Goal: Check status: Check status

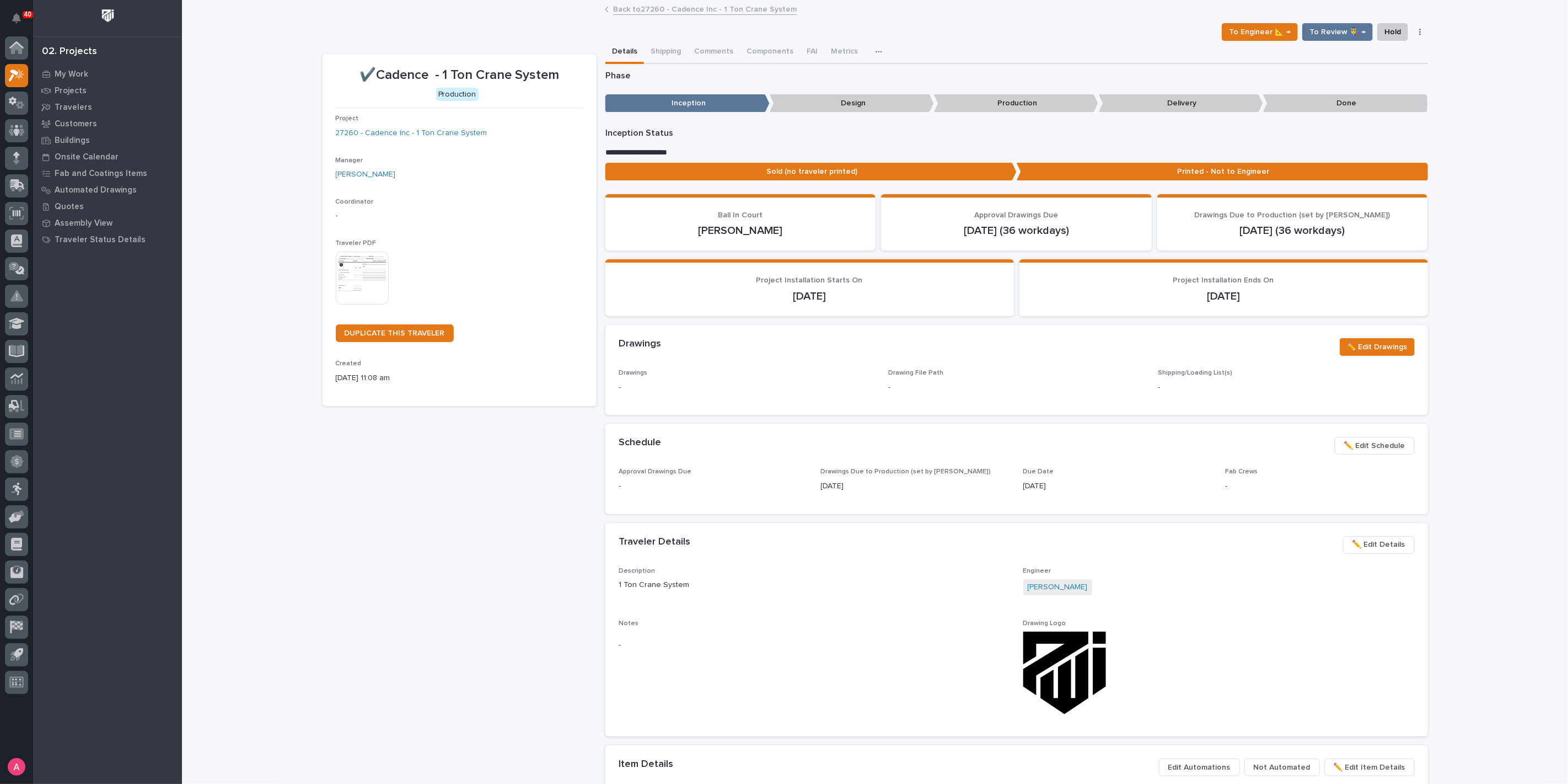
click at [694, 6] on link "Back to 27260 - Cadence Inc - 1 Ton Crane System" at bounding box center [705, 9] width 184 height 13
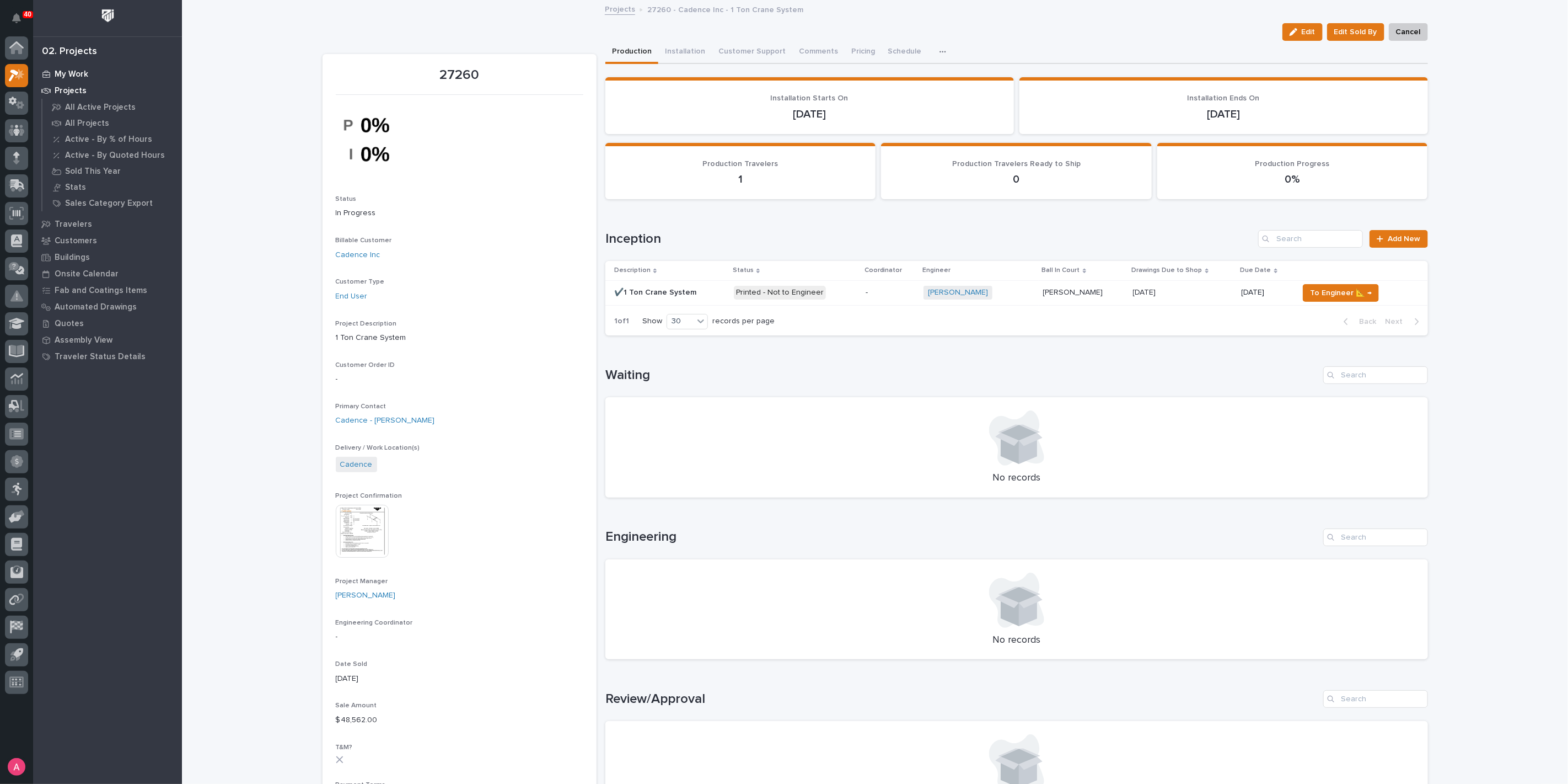
click at [52, 73] on div "My Work" at bounding box center [107, 74] width 143 height 16
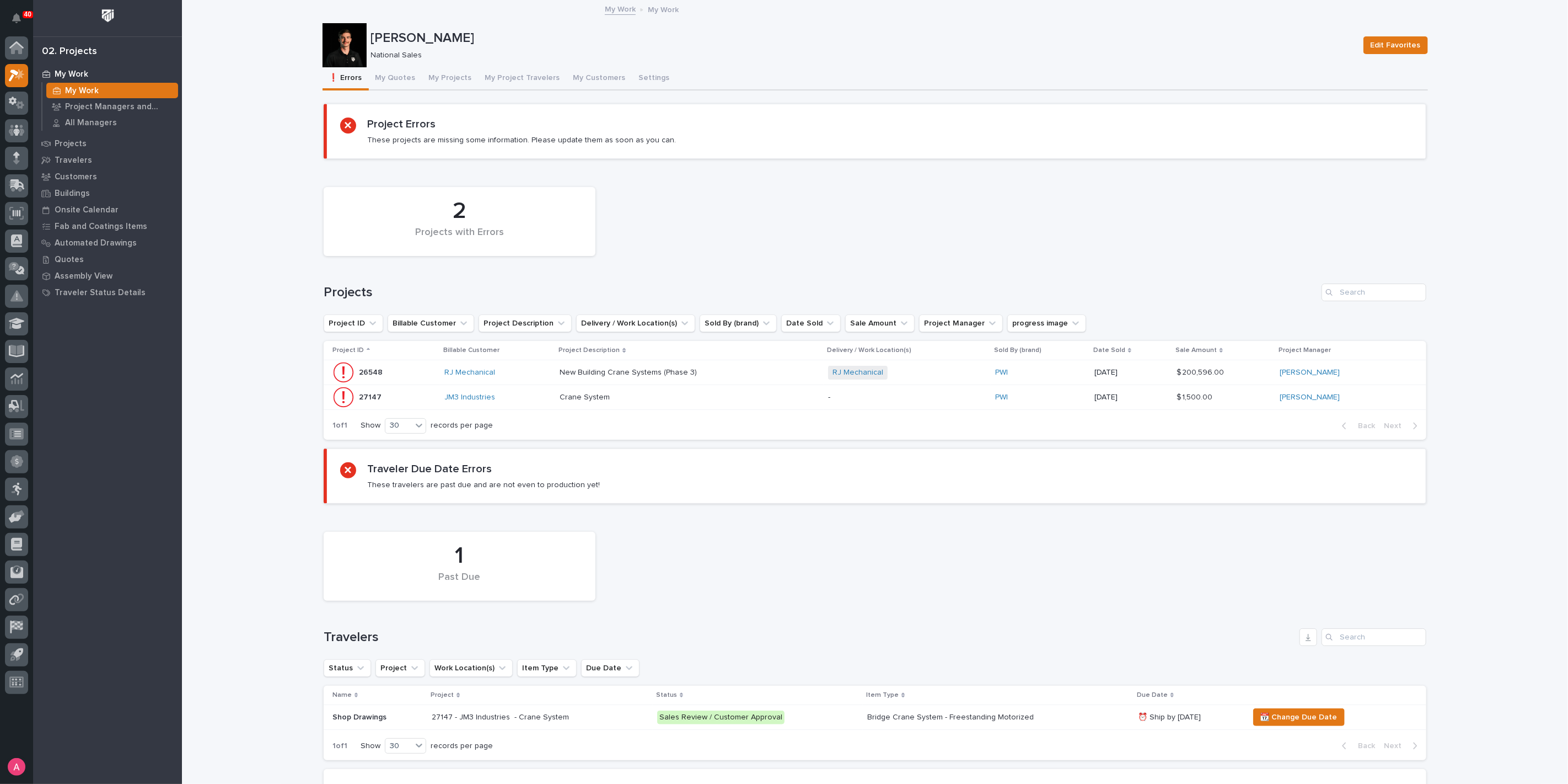
click at [699, 379] on div "New Building Crane Systems (Phase 3) New Building Crane Systems (Phase 3)" at bounding box center [690, 372] width 260 height 18
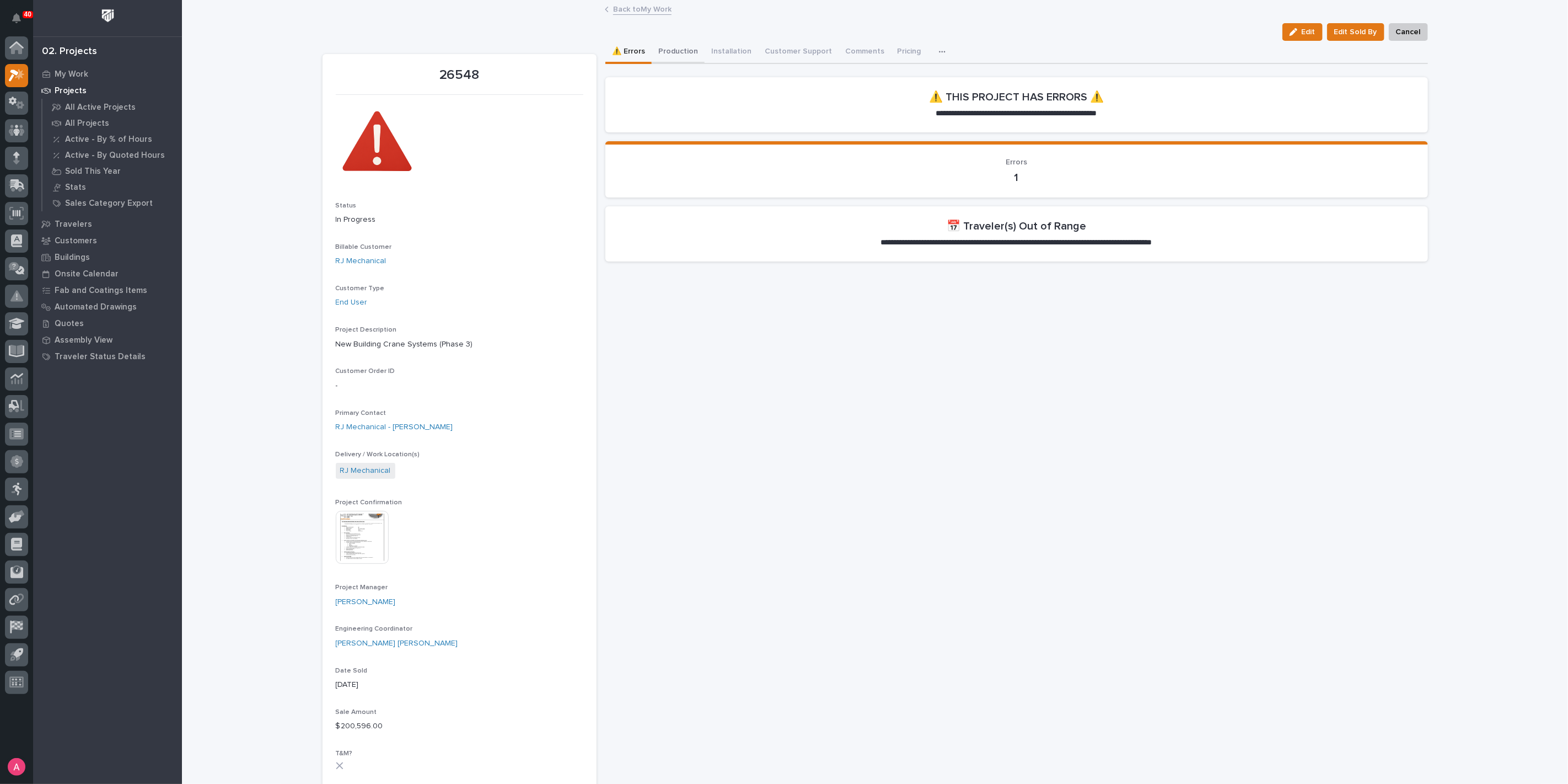
click at [674, 45] on button "Production" at bounding box center [679, 52] width 53 height 23
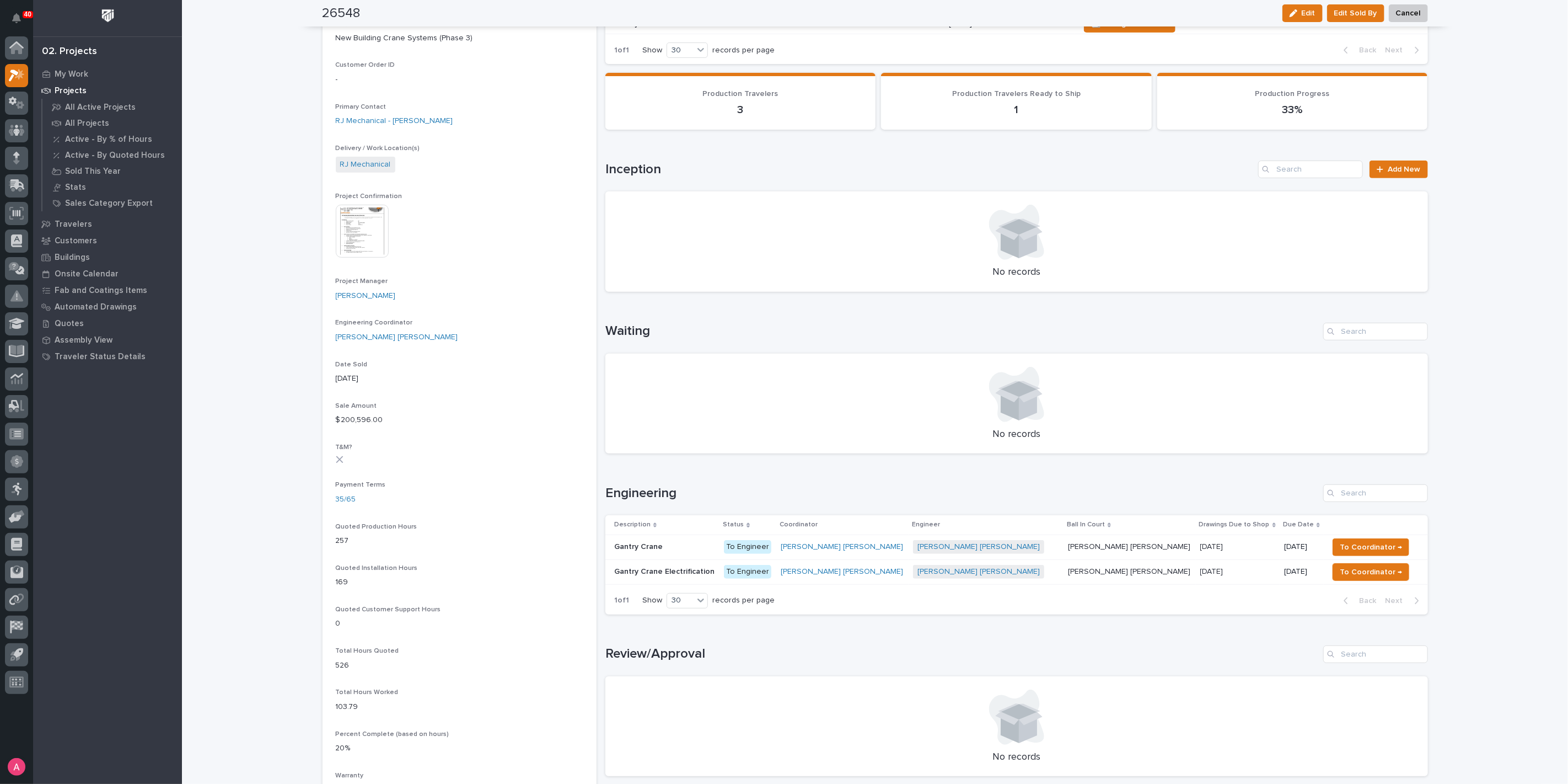
scroll to position [490, 0]
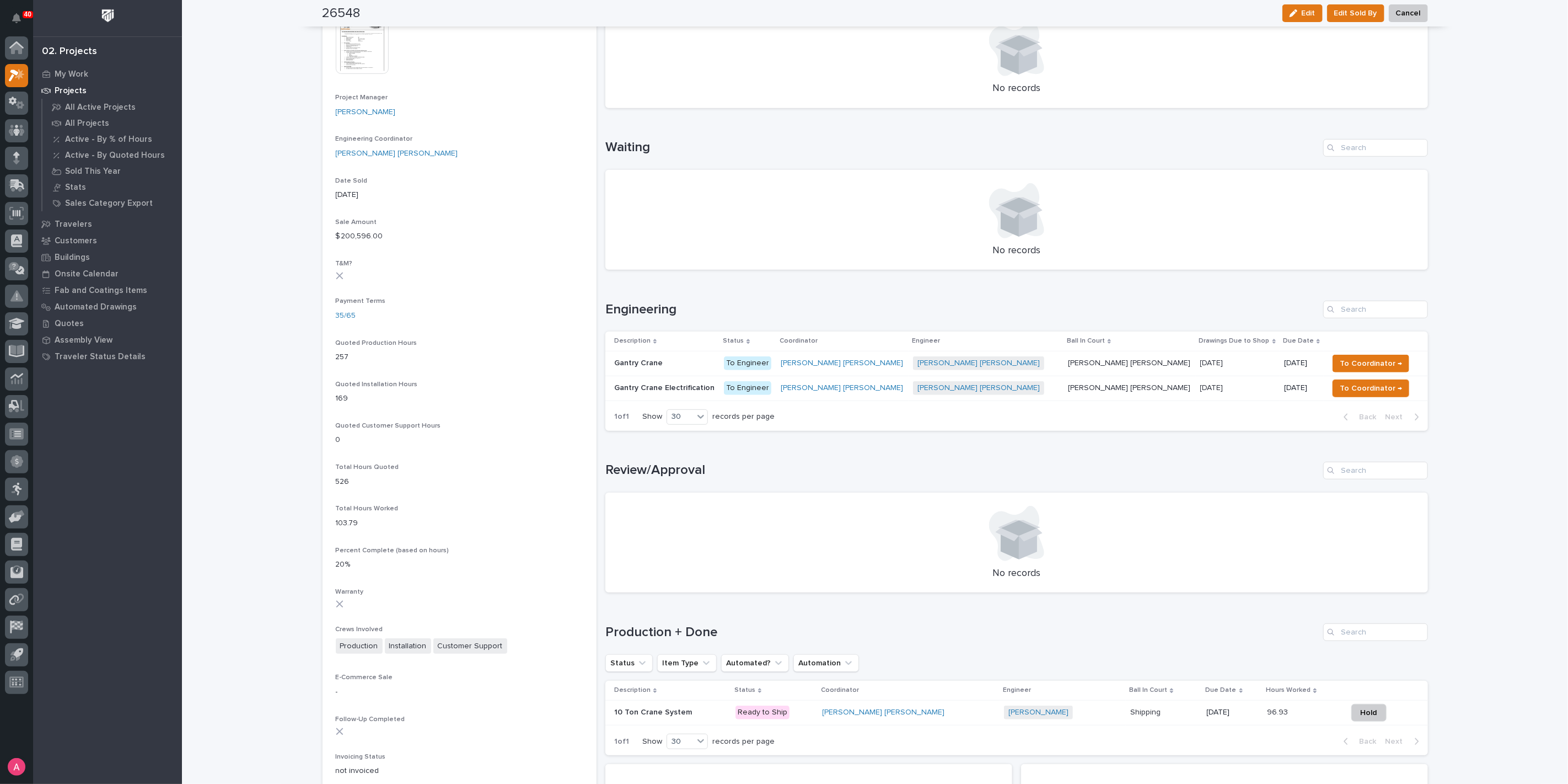
click at [890, 363] on div "[PERSON_NAME] [PERSON_NAME]" at bounding box center [842, 363] width 124 height 9
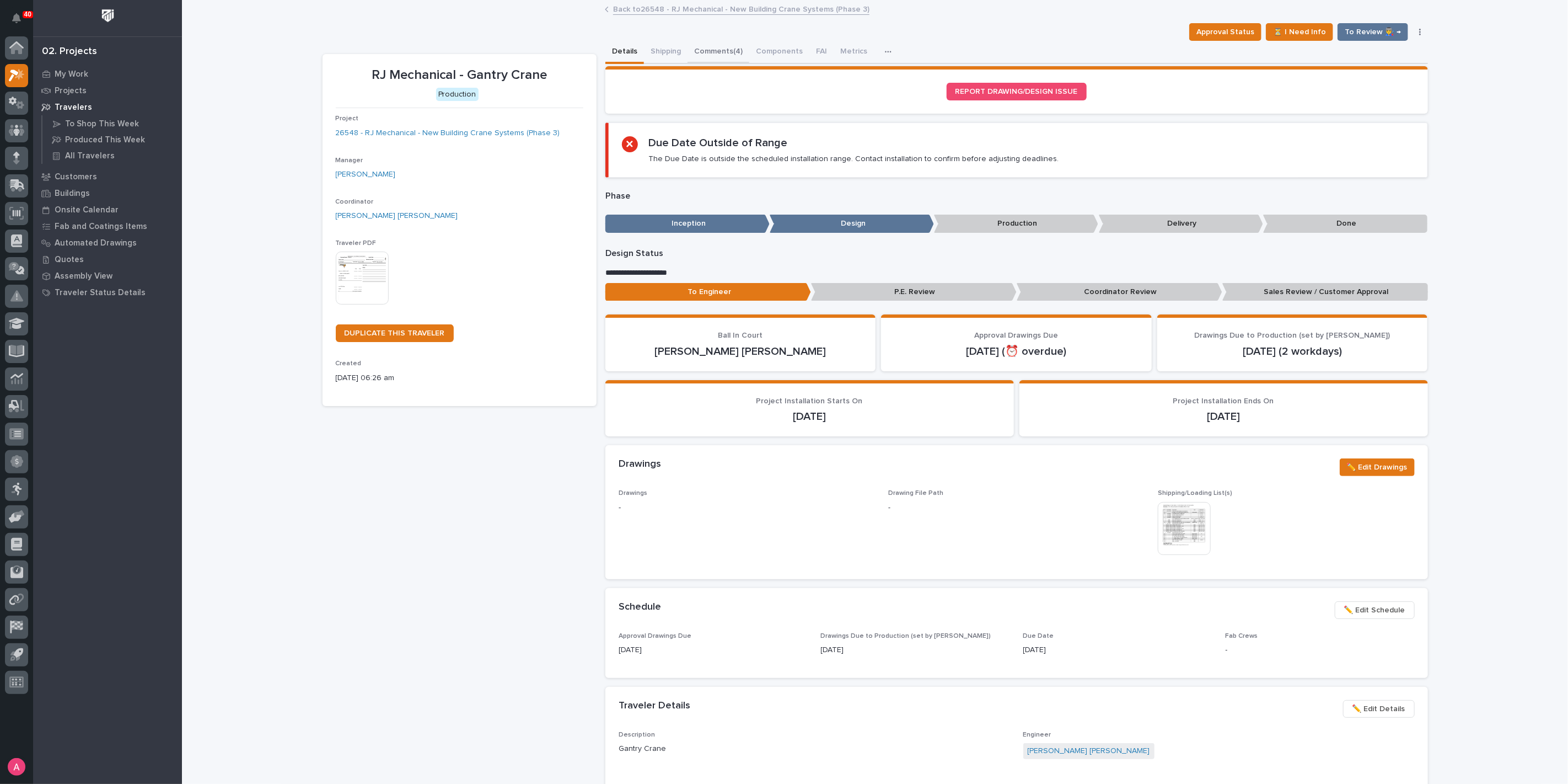
click at [709, 49] on button "Comments (4)" at bounding box center [718, 52] width 62 height 23
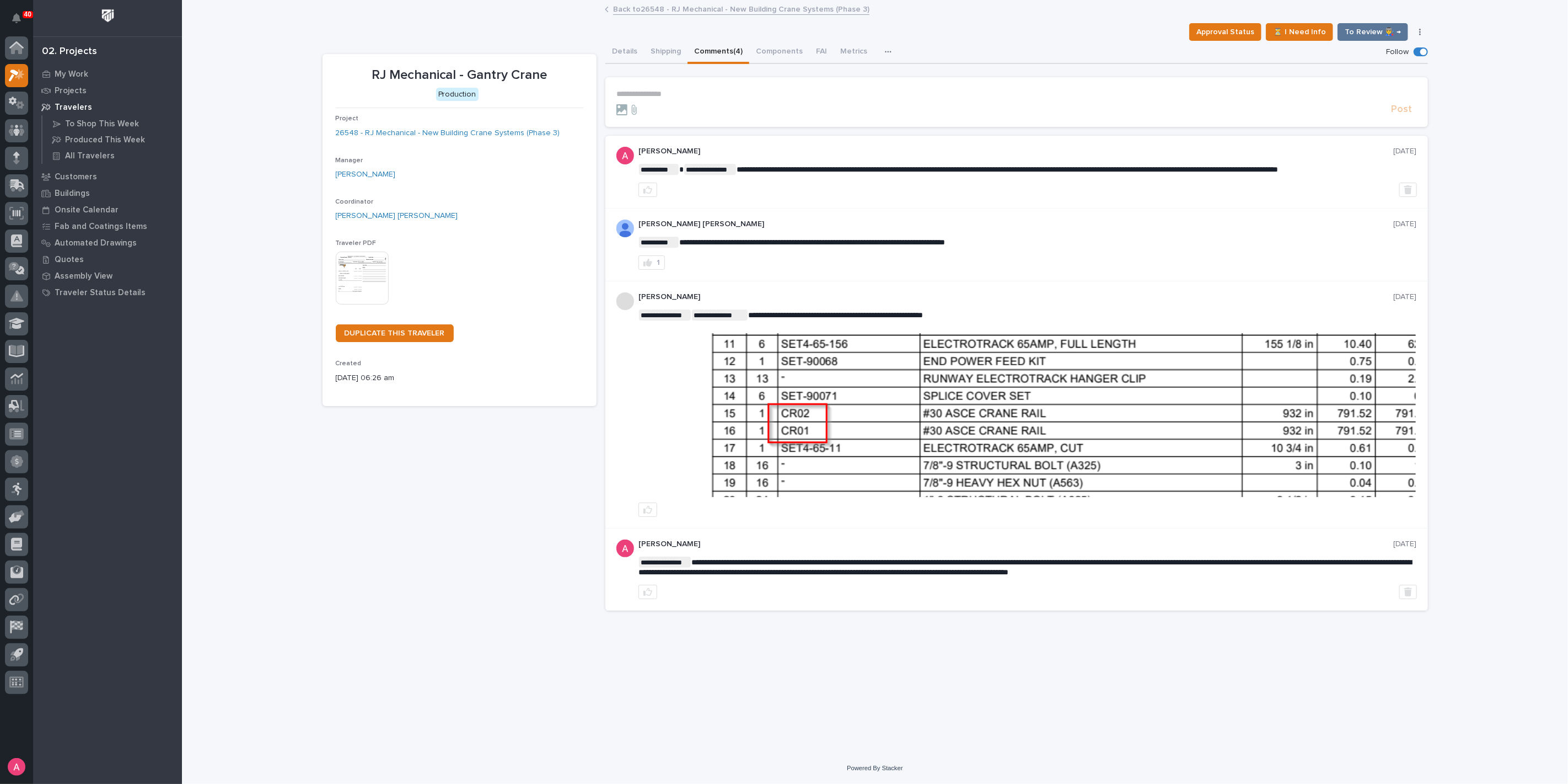
click at [713, 95] on p "**********" at bounding box center [1016, 94] width 801 height 9
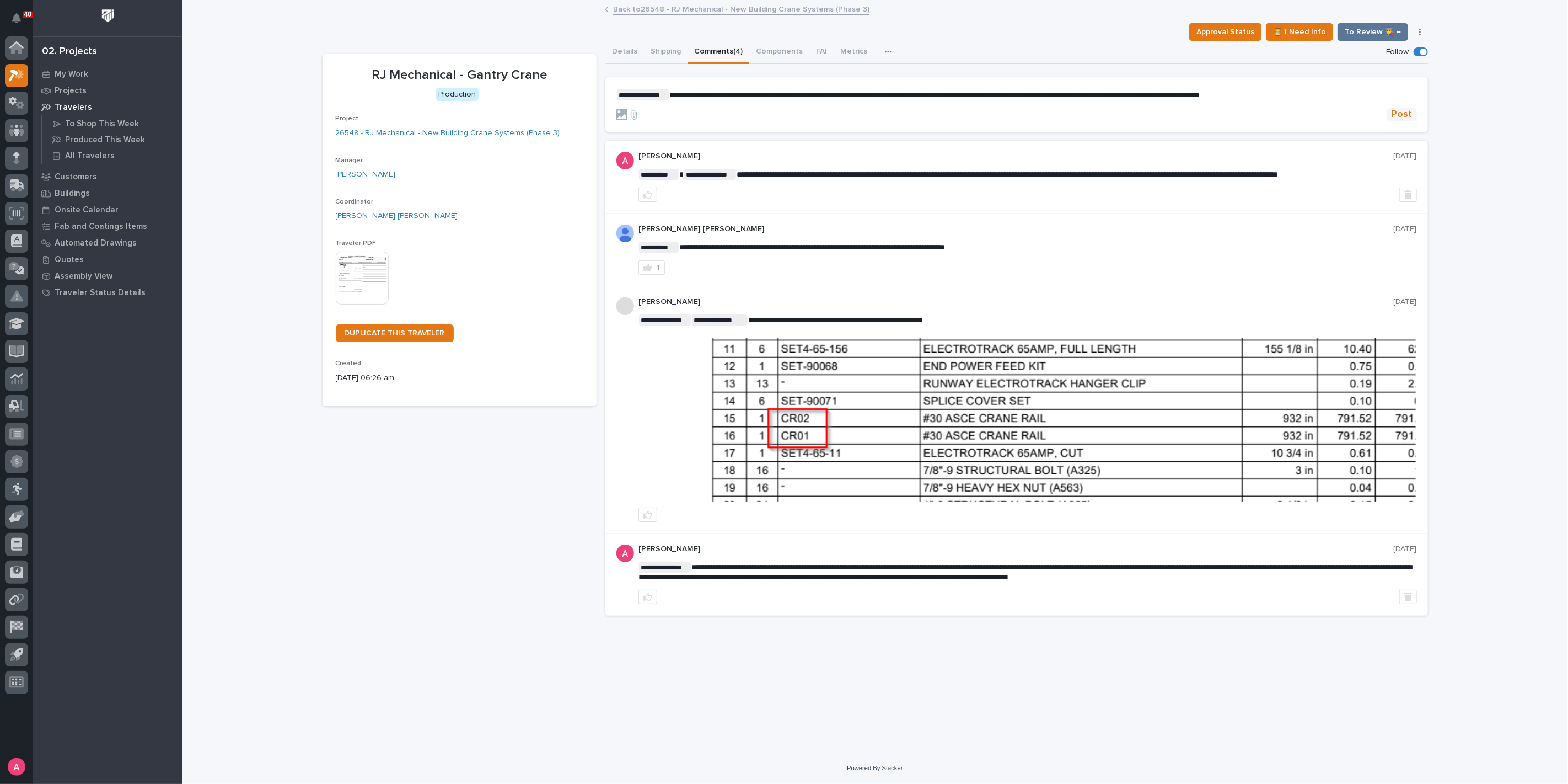
click at [1409, 118] on span "Post" at bounding box center [1402, 114] width 21 height 13
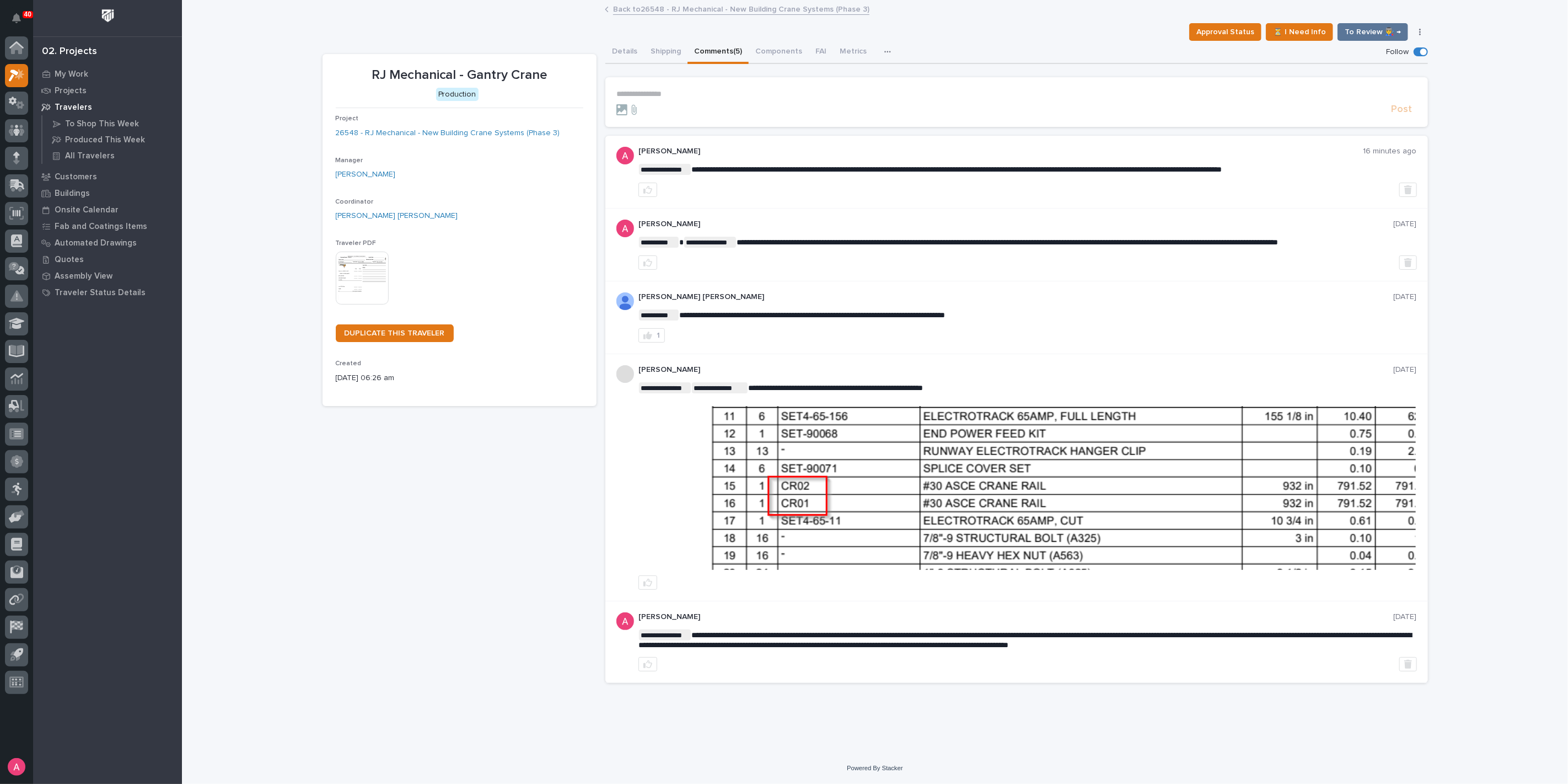
click at [654, 12] on link "Back to 26548 - RJ Mechanical - New Building Crane Systems (Phase 3)" at bounding box center [741, 9] width 257 height 13
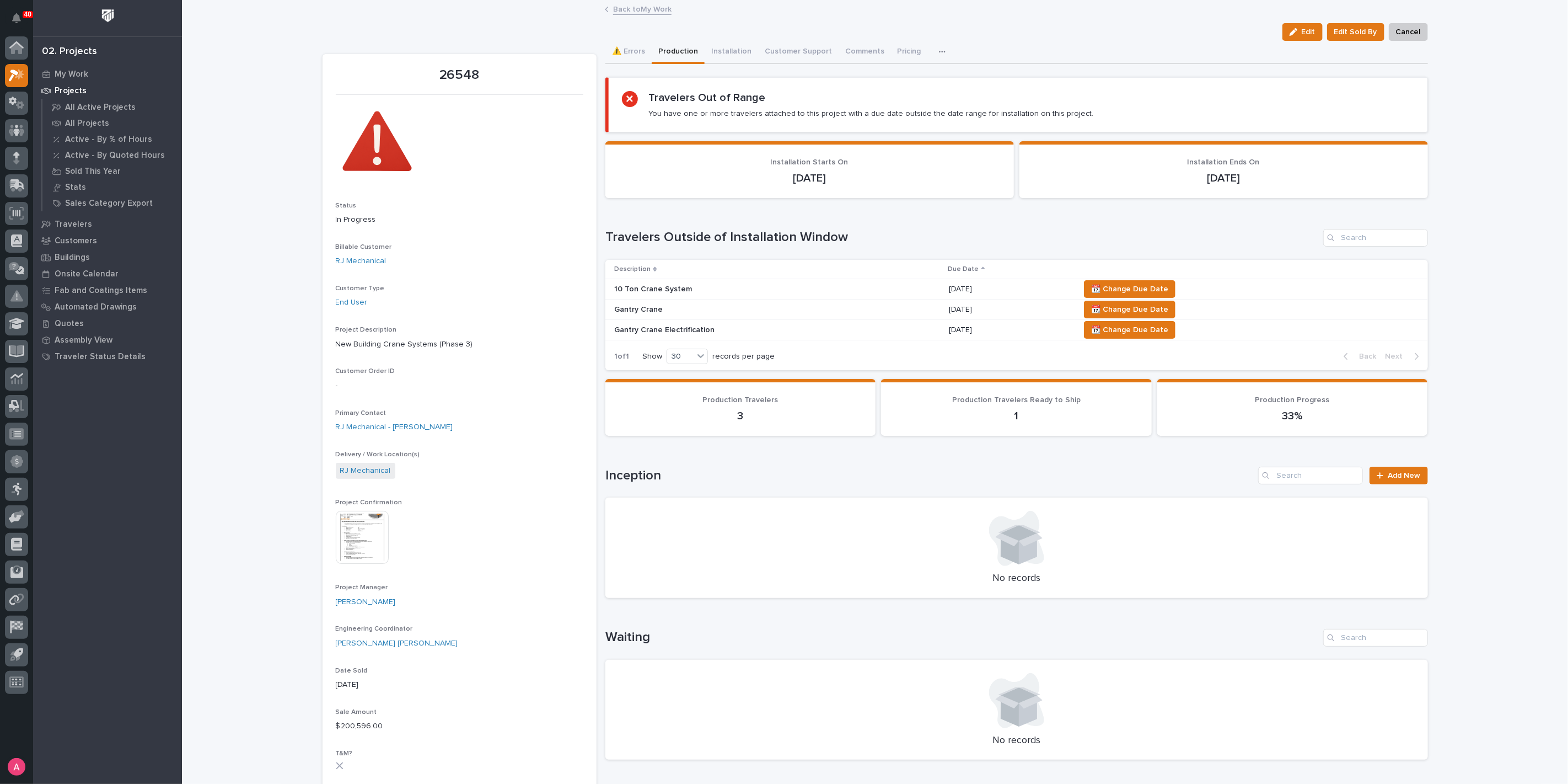
click at [657, 13] on link "Back to My Work" at bounding box center [642, 9] width 59 height 13
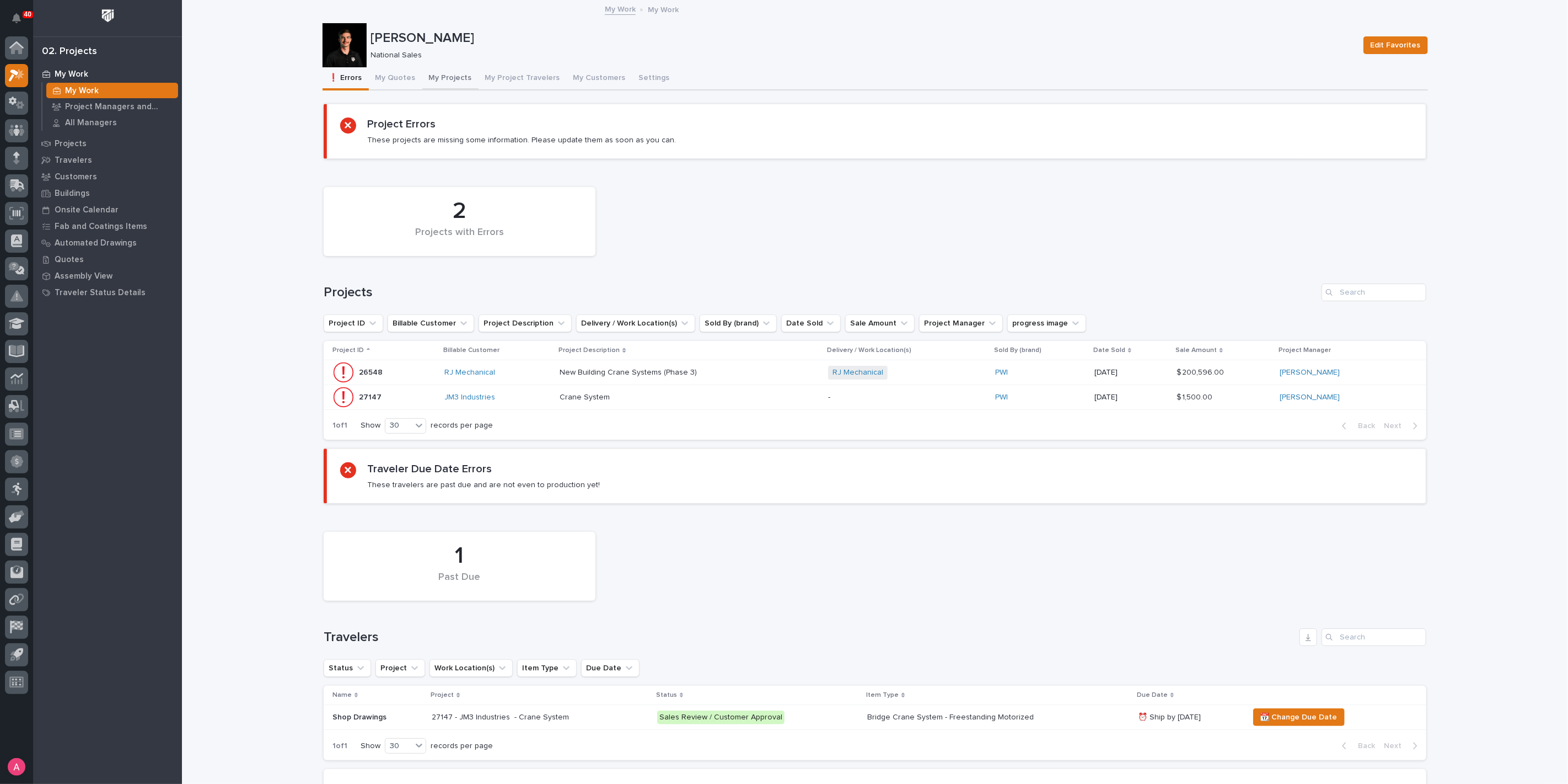
click at [442, 78] on button "My Projects" at bounding box center [451, 79] width 56 height 23
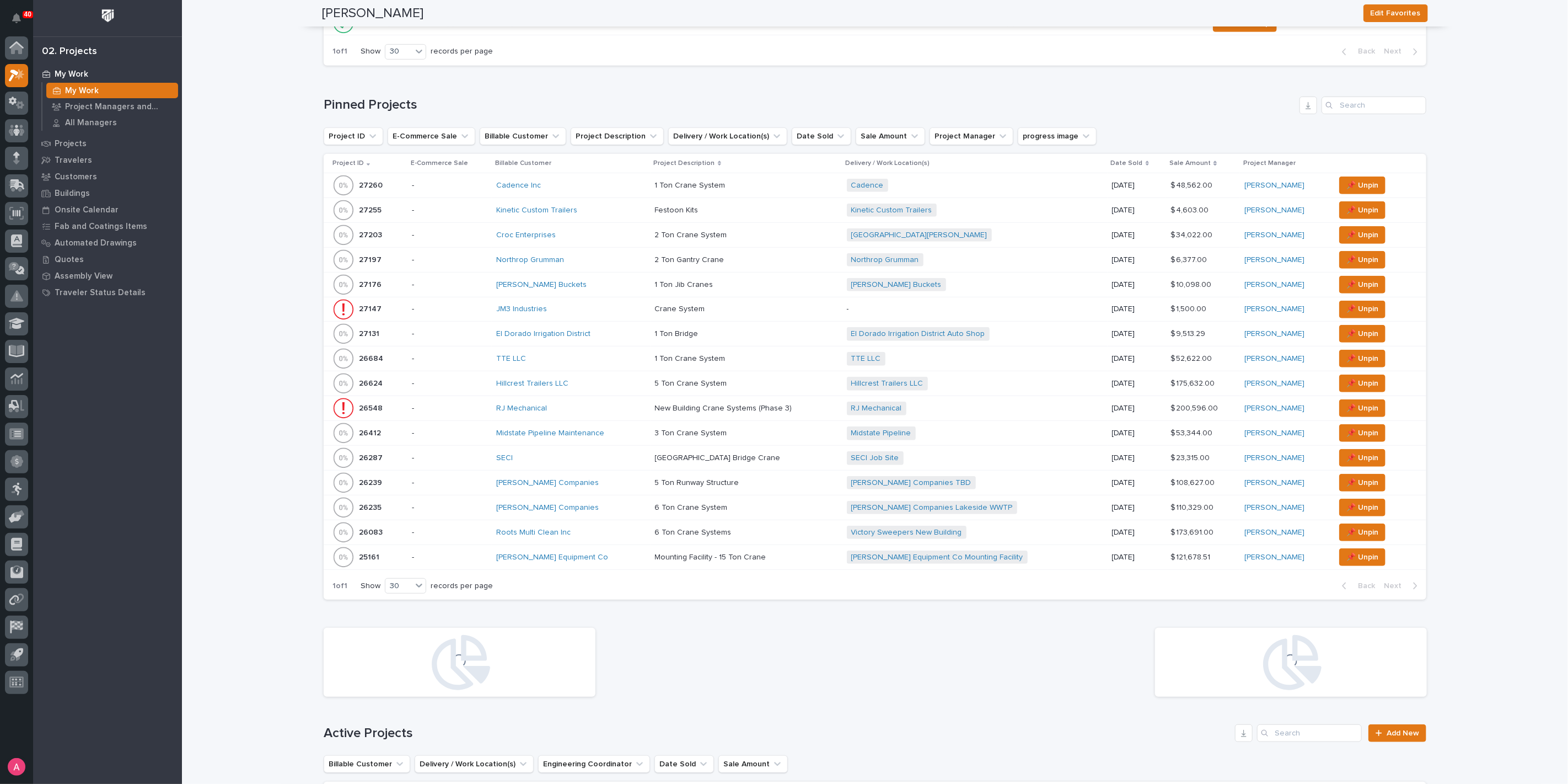
scroll to position [428, 0]
click at [607, 381] on div "Hillcrest Trailers LLC" at bounding box center [571, 382] width 150 height 9
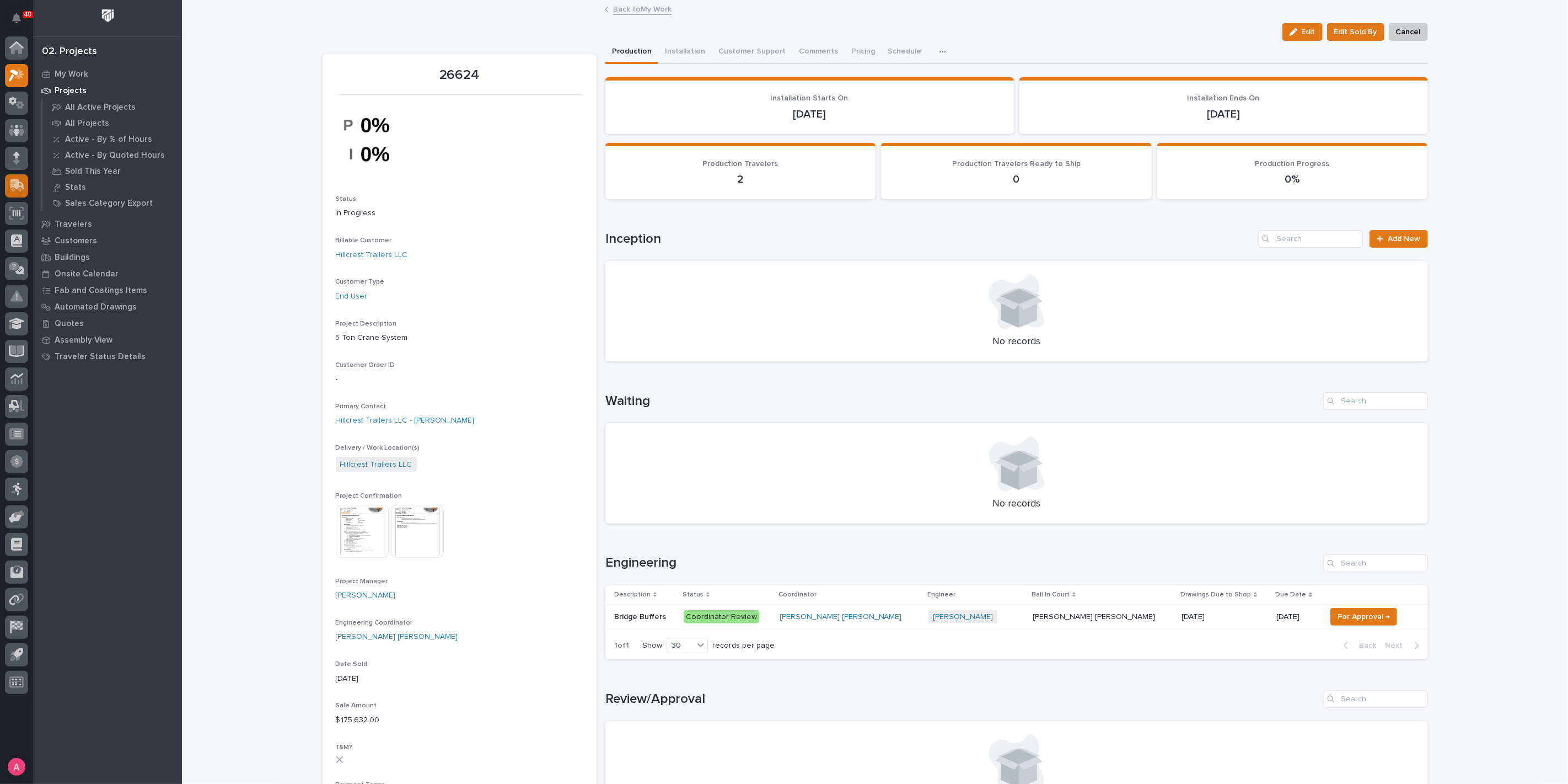
click at [20, 187] on icon at bounding box center [15, 186] width 13 height 10
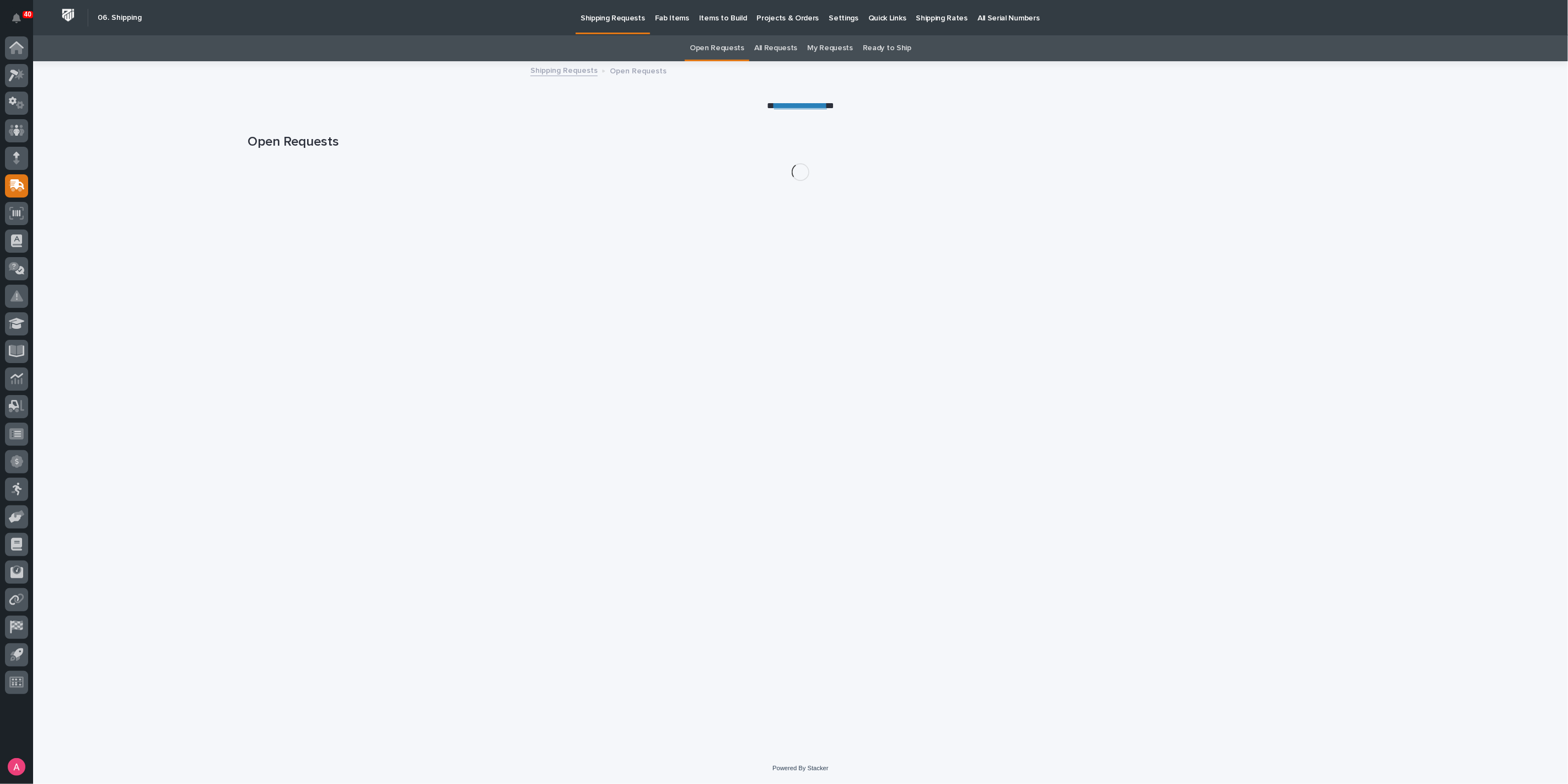
click at [780, 16] on p "Projects & Orders" at bounding box center [788, 12] width 63 height 23
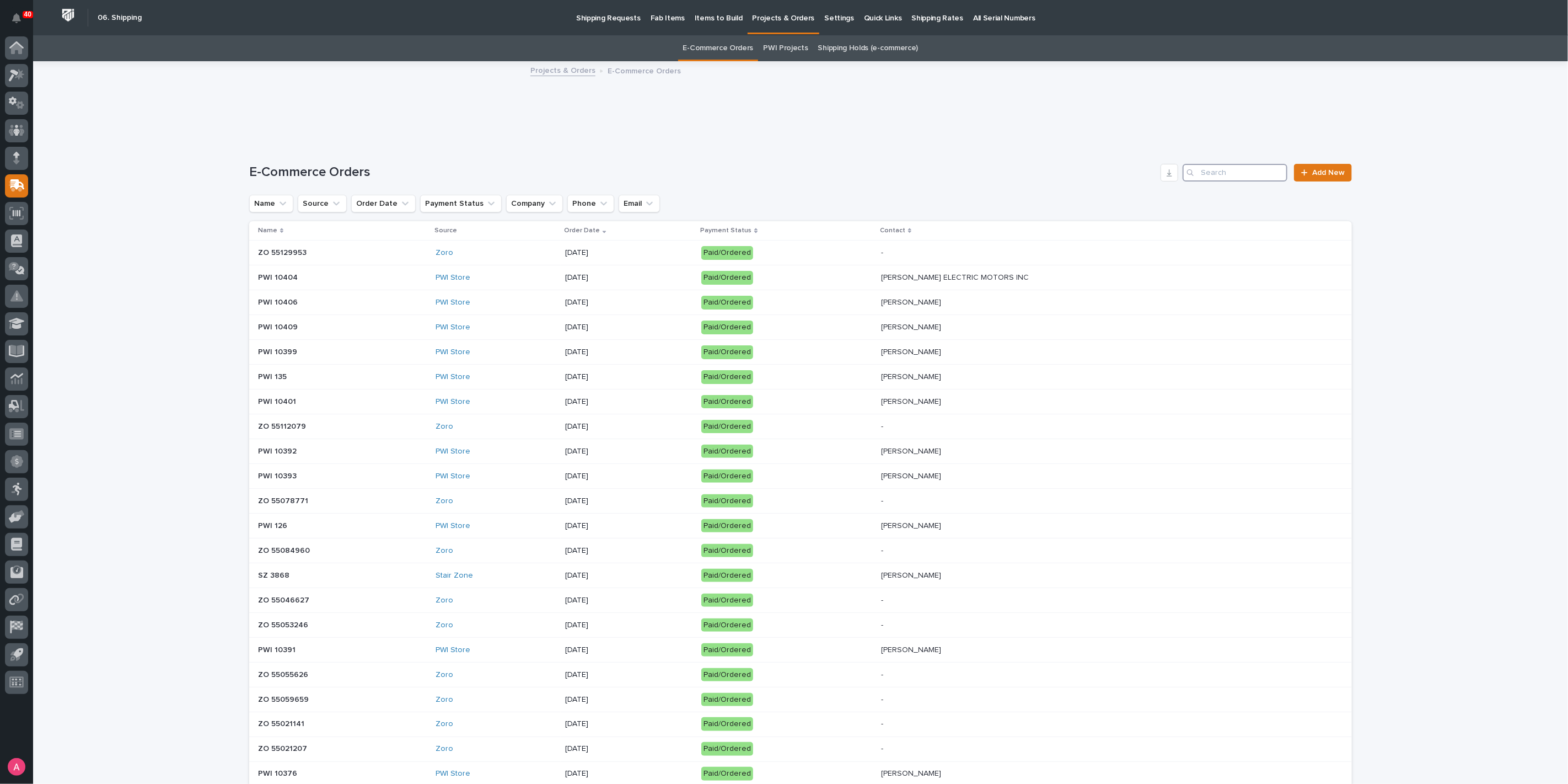
click at [1228, 174] on input "Search" at bounding box center [1235, 172] width 105 height 18
type input "43625"
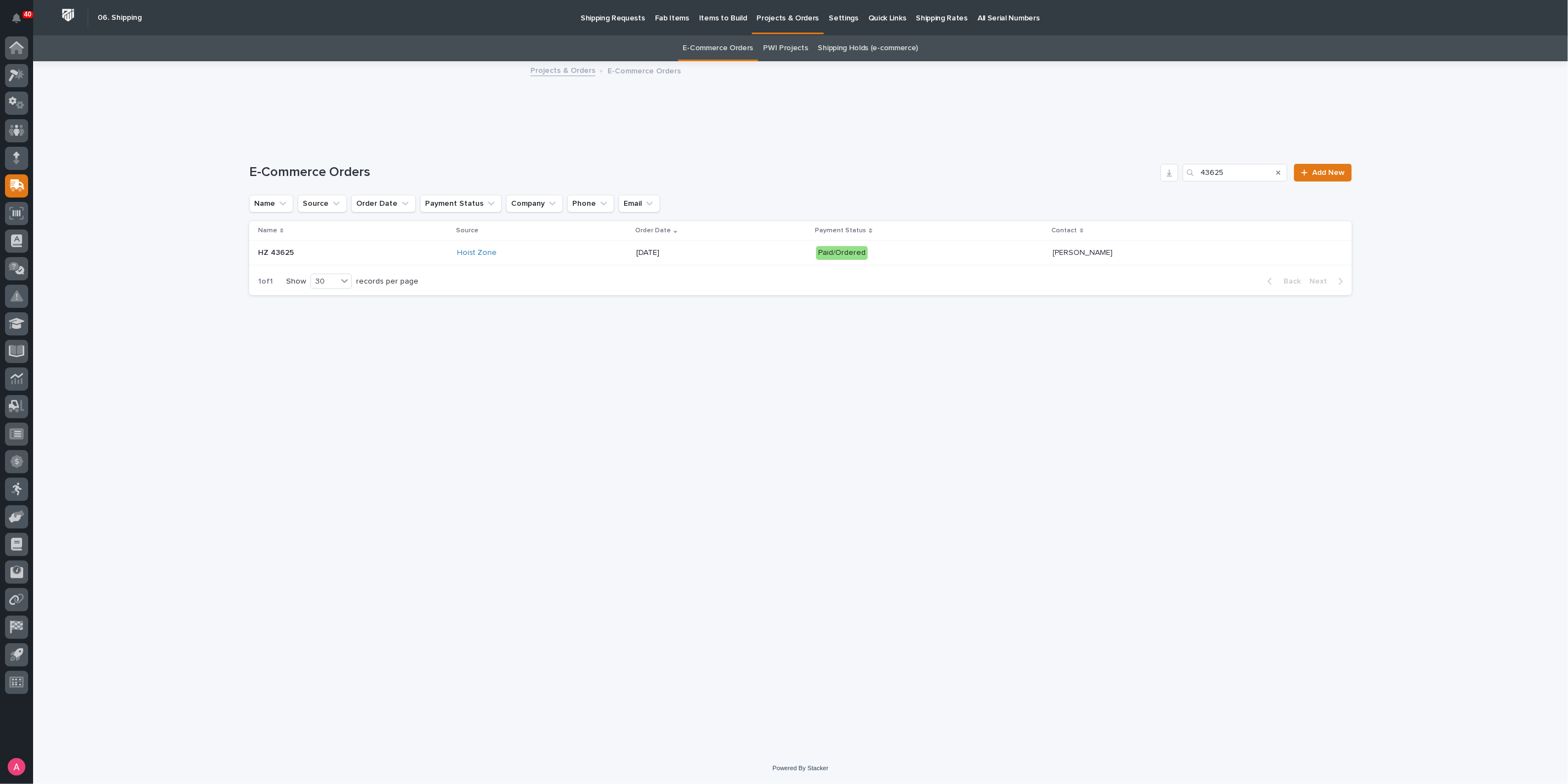
click at [603, 255] on div "Hoist Zone" at bounding box center [542, 253] width 171 height 9
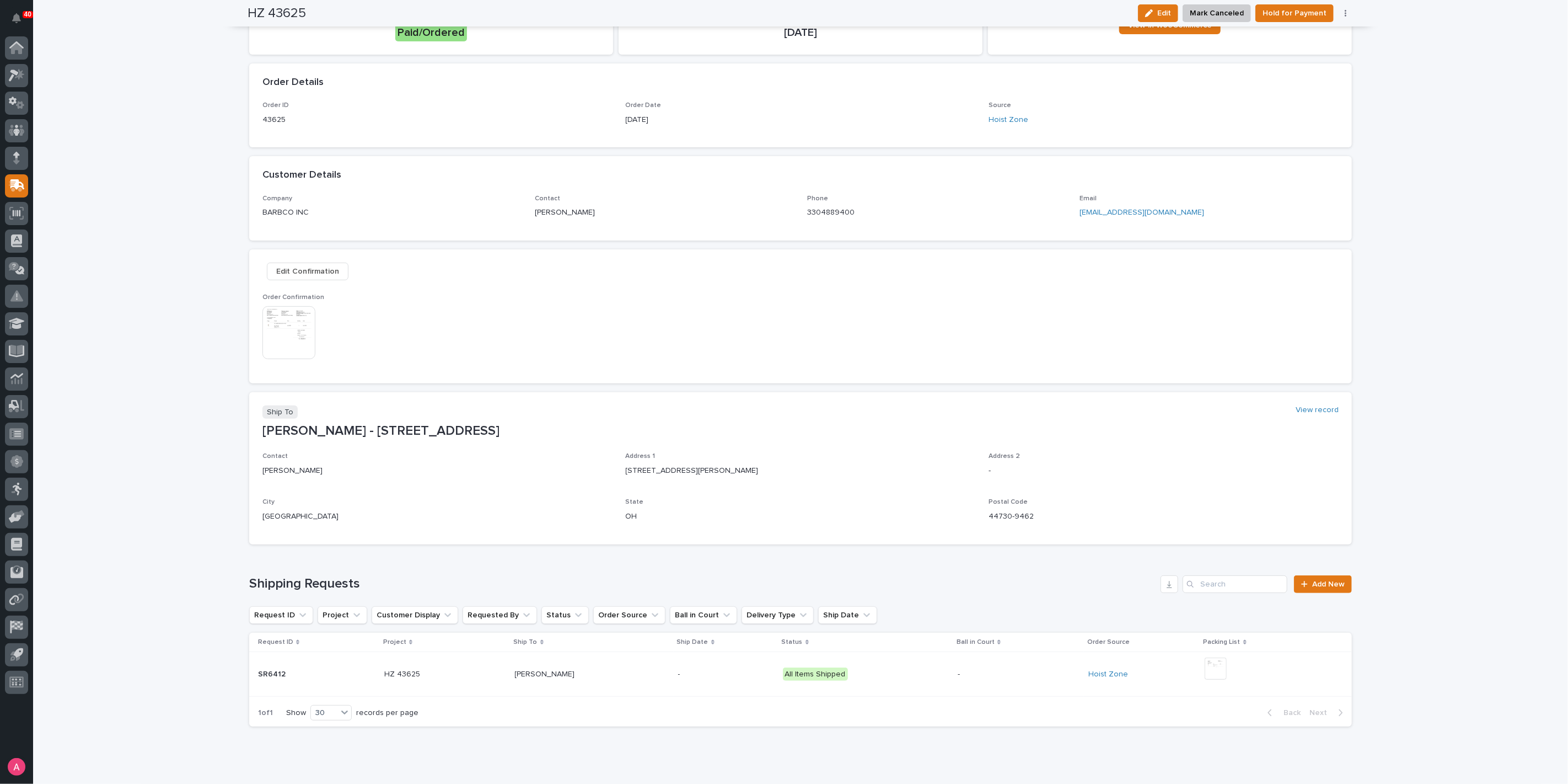
scroll to position [160, 0]
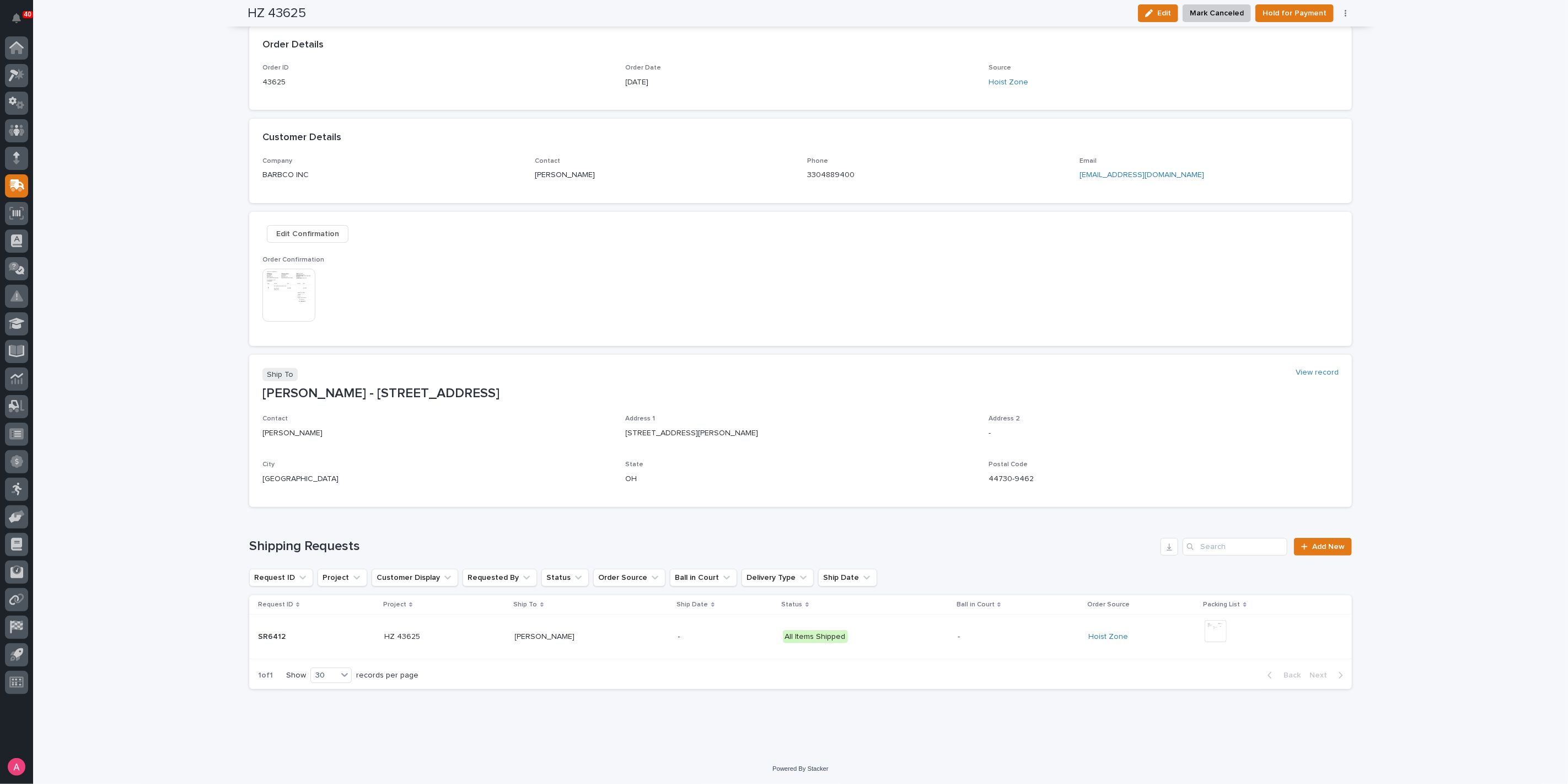
click at [644, 634] on p at bounding box center [592, 637] width 154 height 9
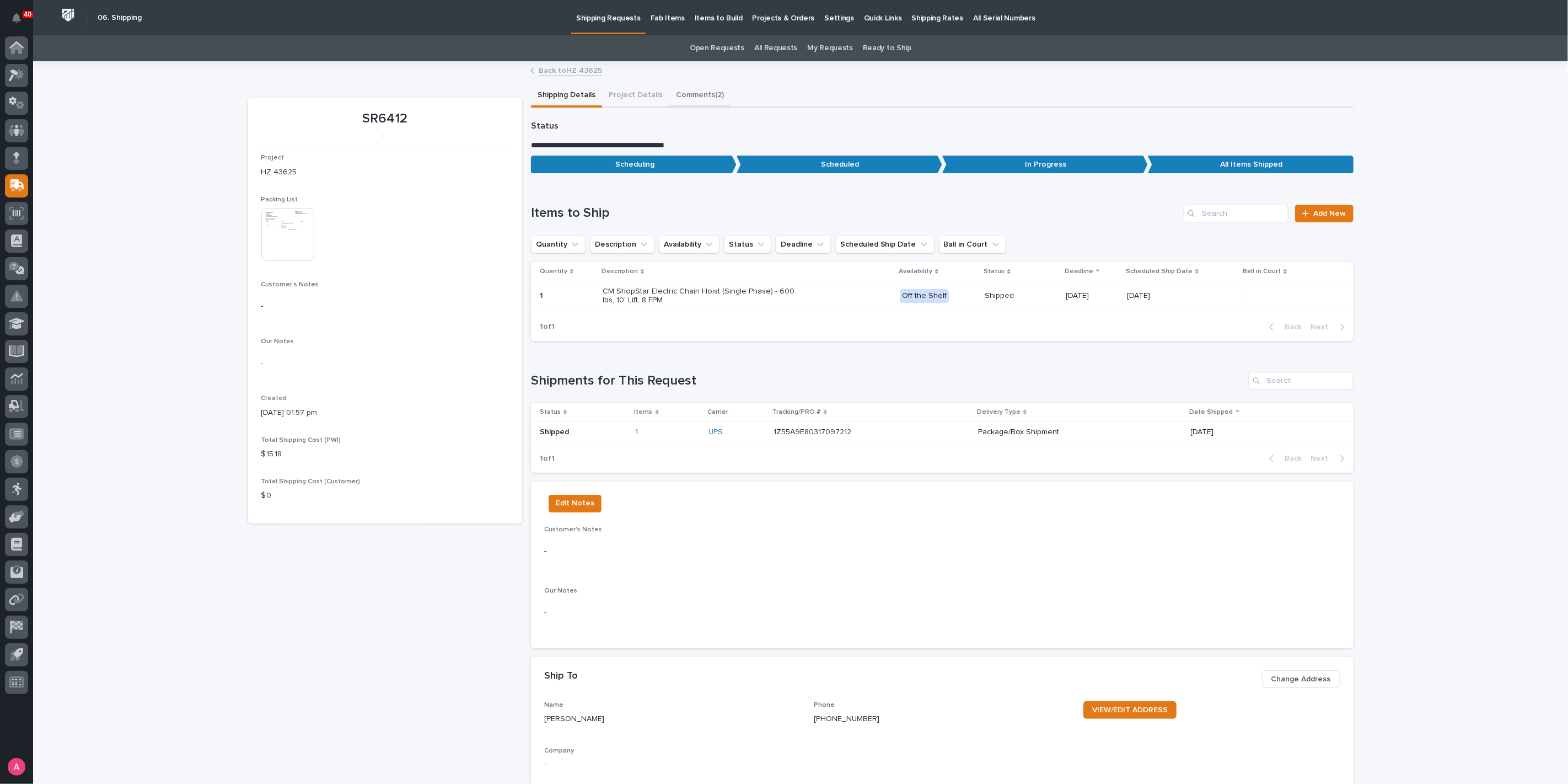
click at [694, 95] on button "Comments (2)" at bounding box center [700, 96] width 61 height 23
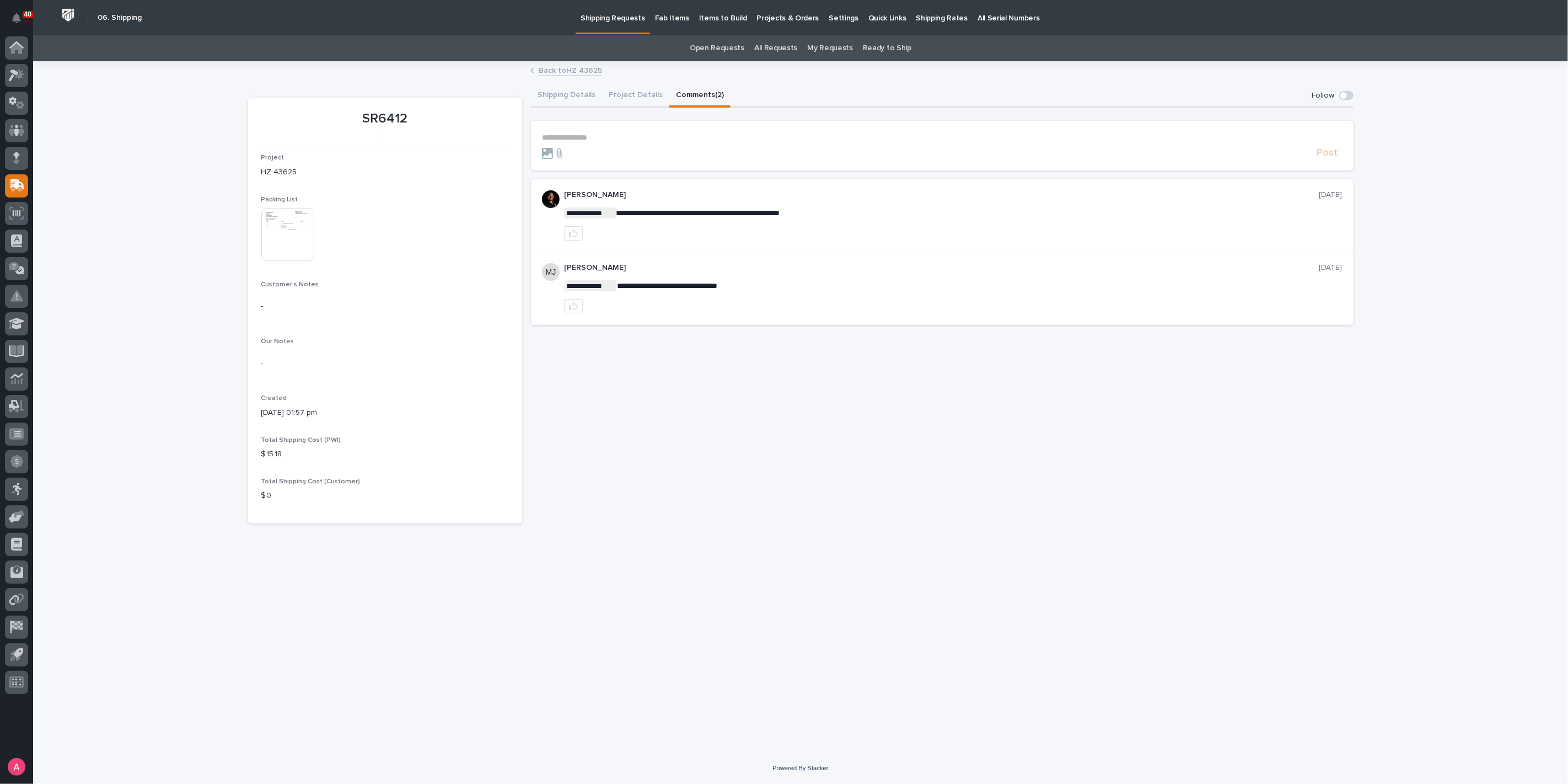
click at [286, 229] on img at bounding box center [288, 235] width 53 height 53
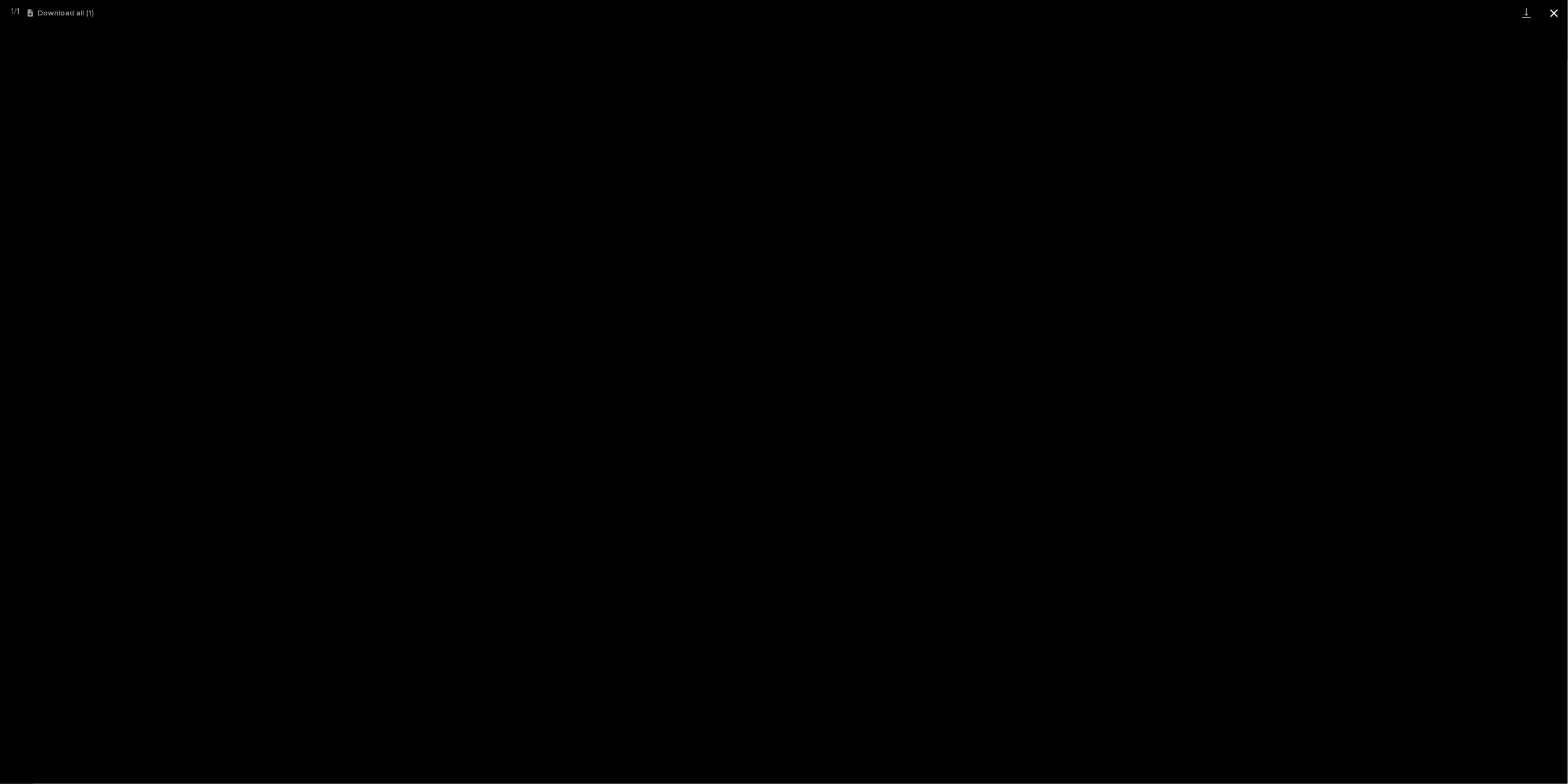
click at [1556, 10] on button "Close gallery" at bounding box center [1554, 13] width 27 height 26
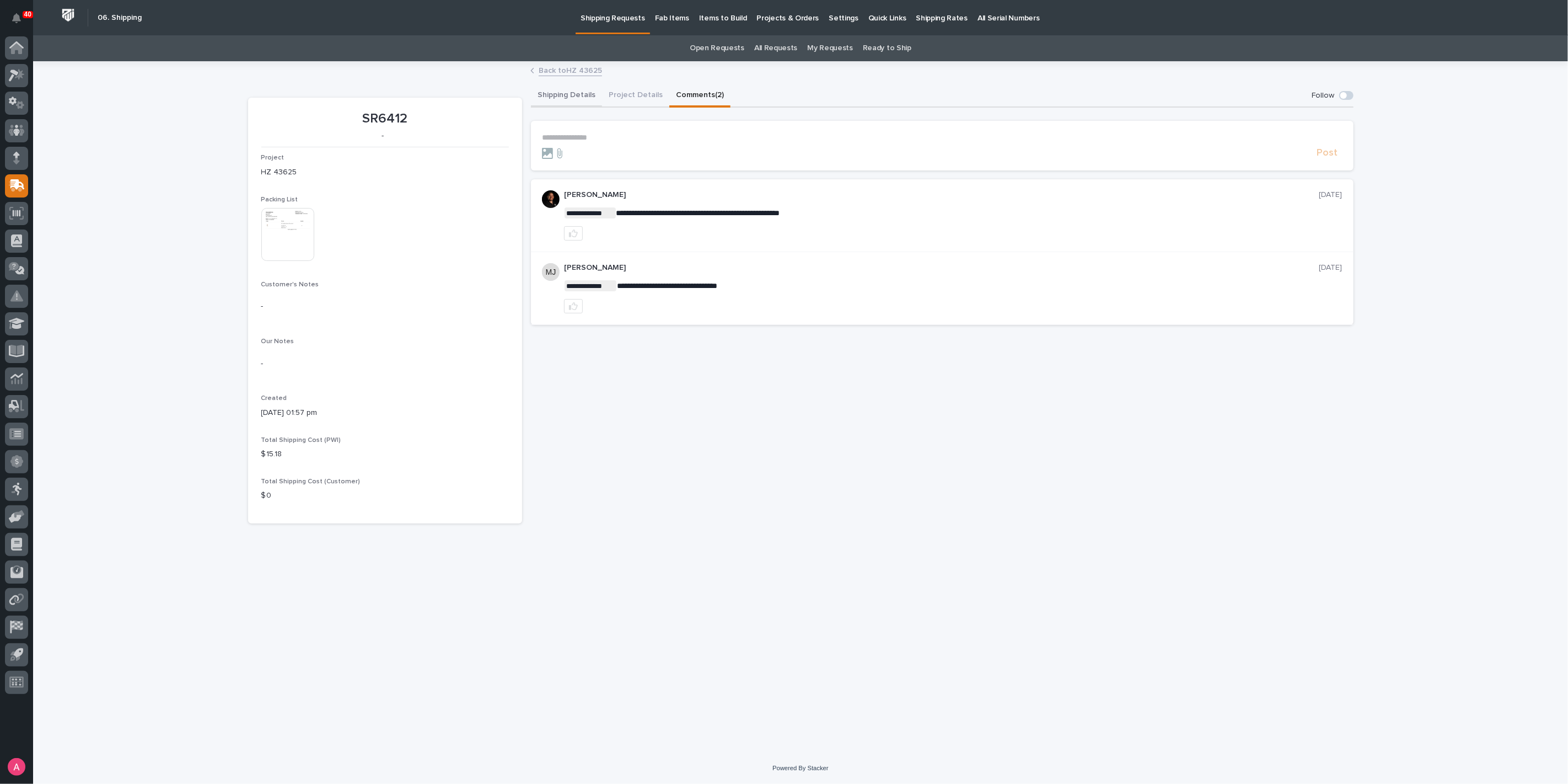
click at [571, 89] on button "Shipping Details" at bounding box center [566, 96] width 71 height 23
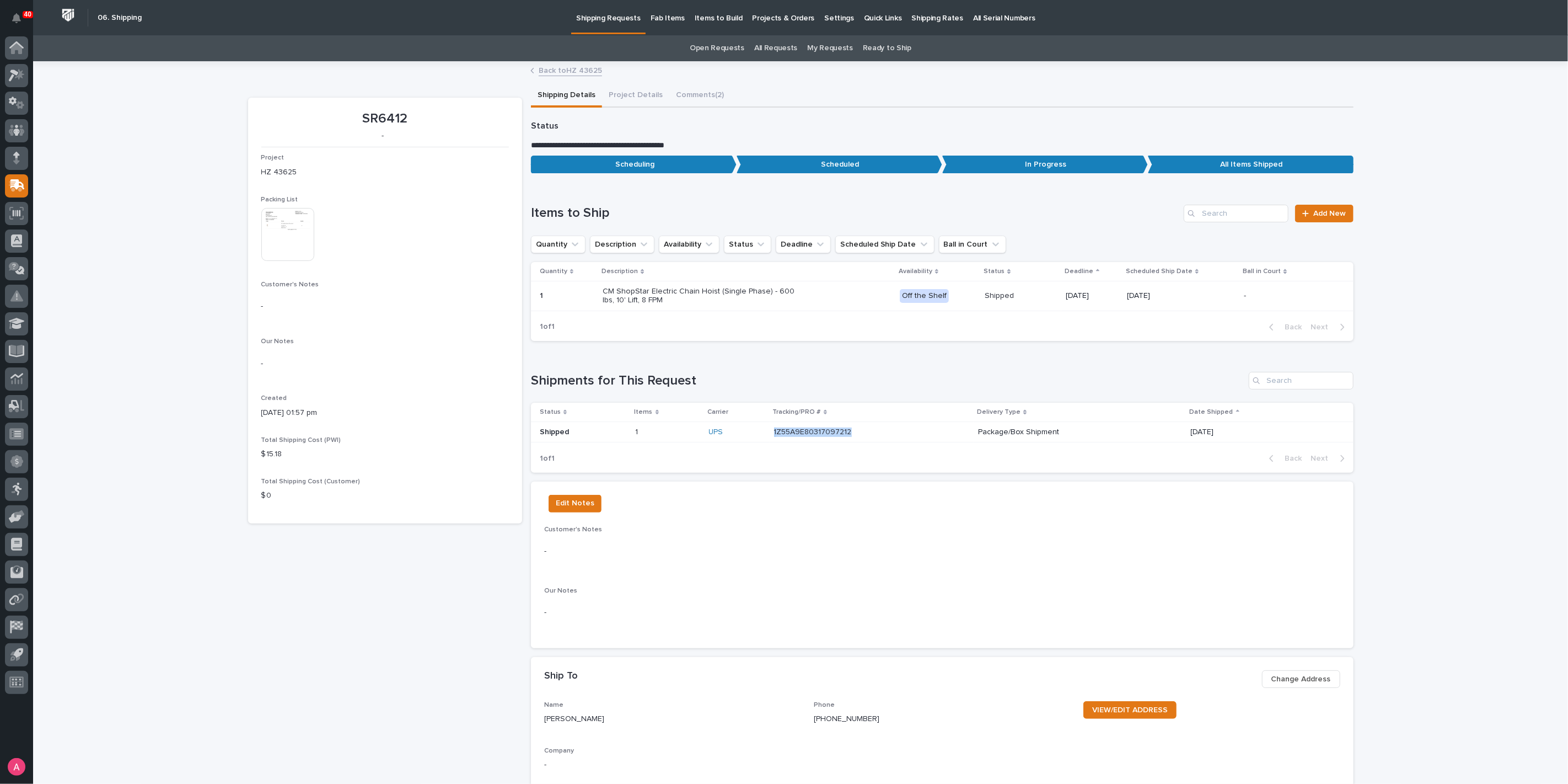
copy div "1Z55A9E80317097212 1Z55A9E80317097212"
drag, startPoint x: 852, startPoint y: 431, endPoint x: 770, endPoint y: 434, distance: 82.1
click at [774, 434] on div "1Z55A9E80317097212 1Z55A9E80317097212" at bounding box center [871, 432] width 193 height 9
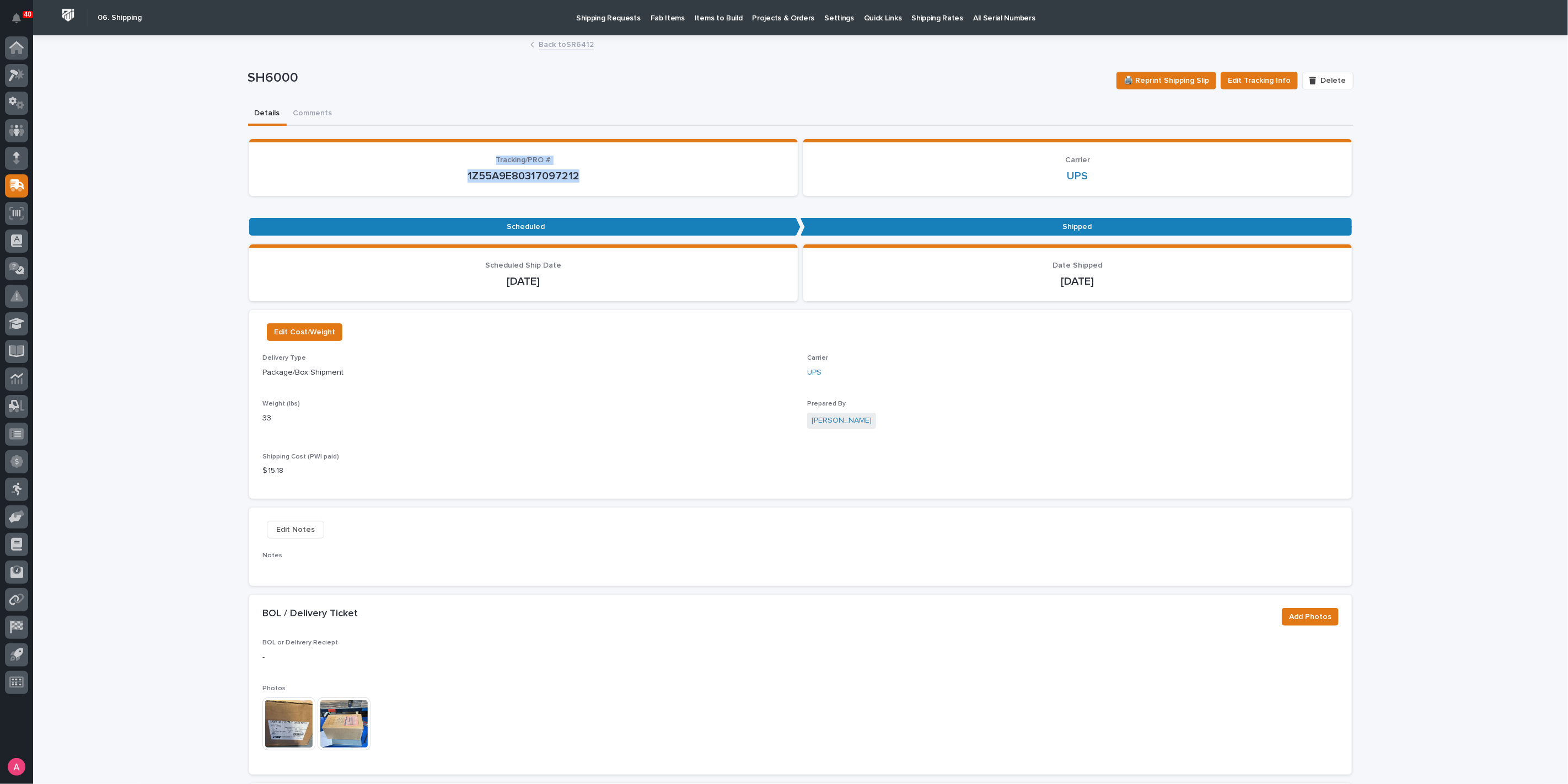
drag, startPoint x: 598, startPoint y: 169, endPoint x: 551, endPoint y: 172, distance: 47.1
click at [449, 165] on div "Tracking/PRO # 1Z55A9E80317097212" at bounding box center [523, 169] width 522 height 27
click at [596, 175] on p "1Z55A9E80317097212" at bounding box center [523, 175] width 522 height 13
drag, startPoint x: 596, startPoint y: 175, endPoint x: 470, endPoint y: 179, distance: 126.1
click at [470, 179] on p "1Z55A9E80317097212" at bounding box center [523, 175] width 522 height 13
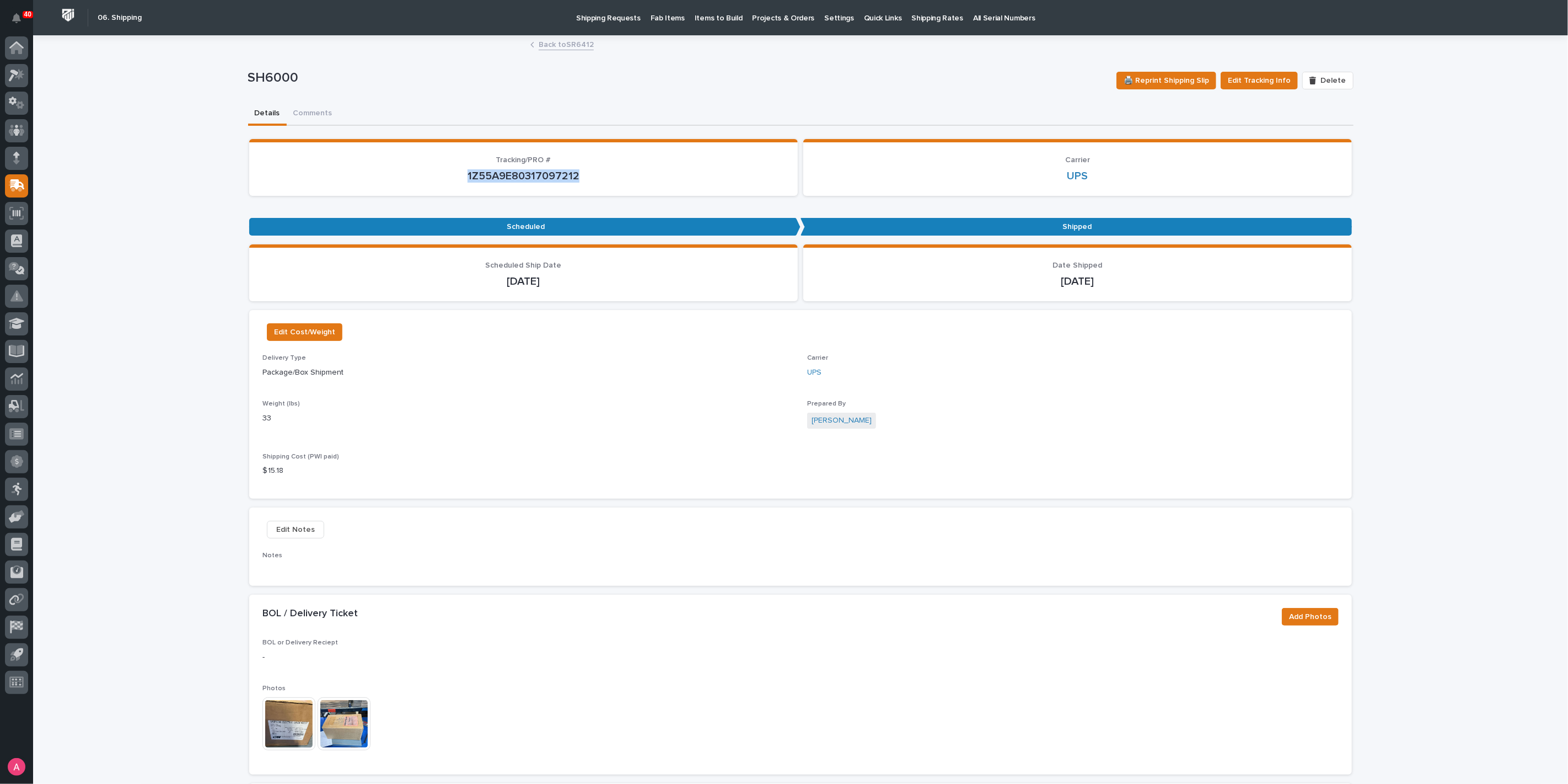
click at [285, 715] on img at bounding box center [289, 724] width 53 height 53
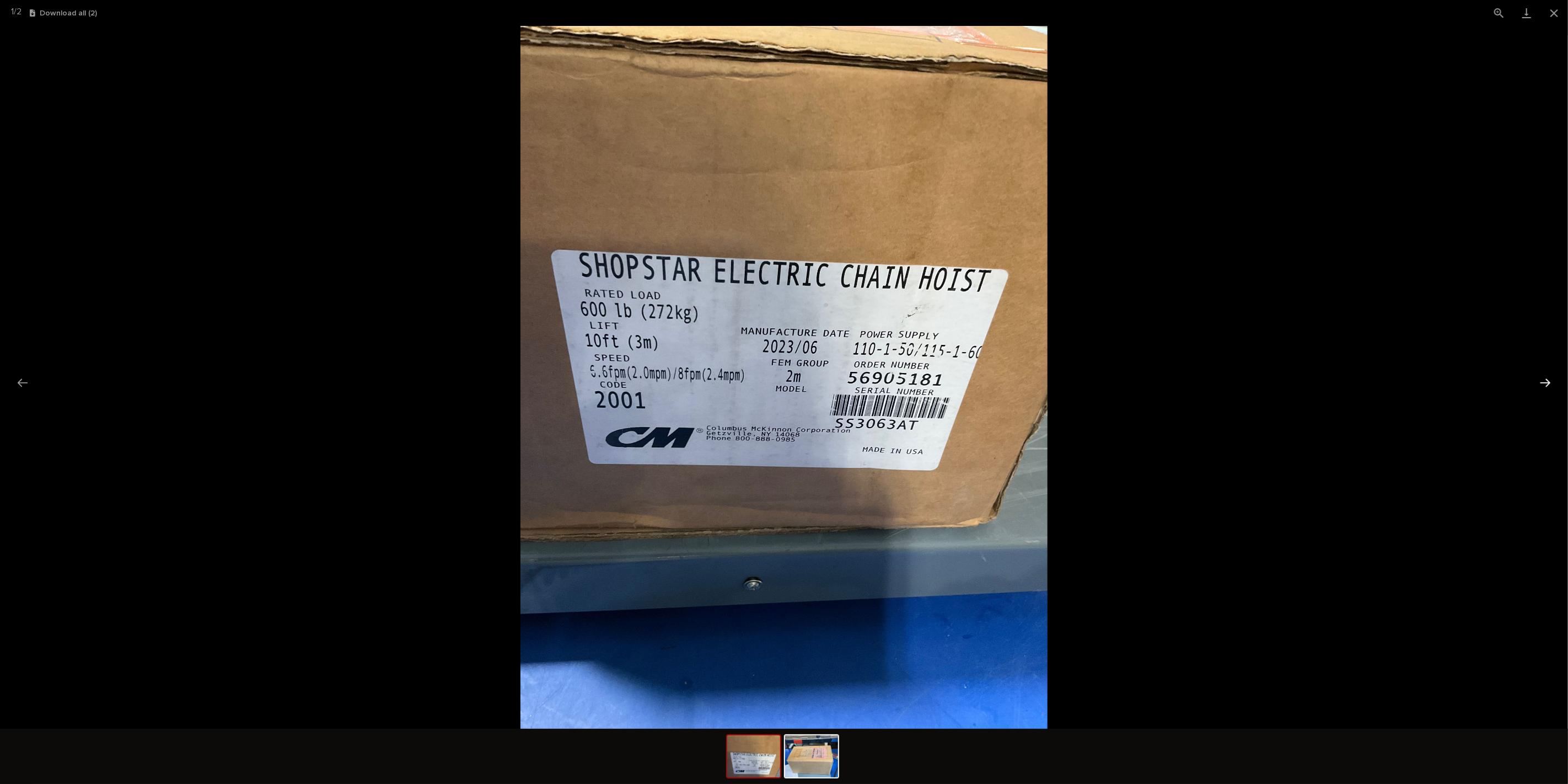
click at [1548, 380] on button "Next slide" at bounding box center [1545, 382] width 23 height 21
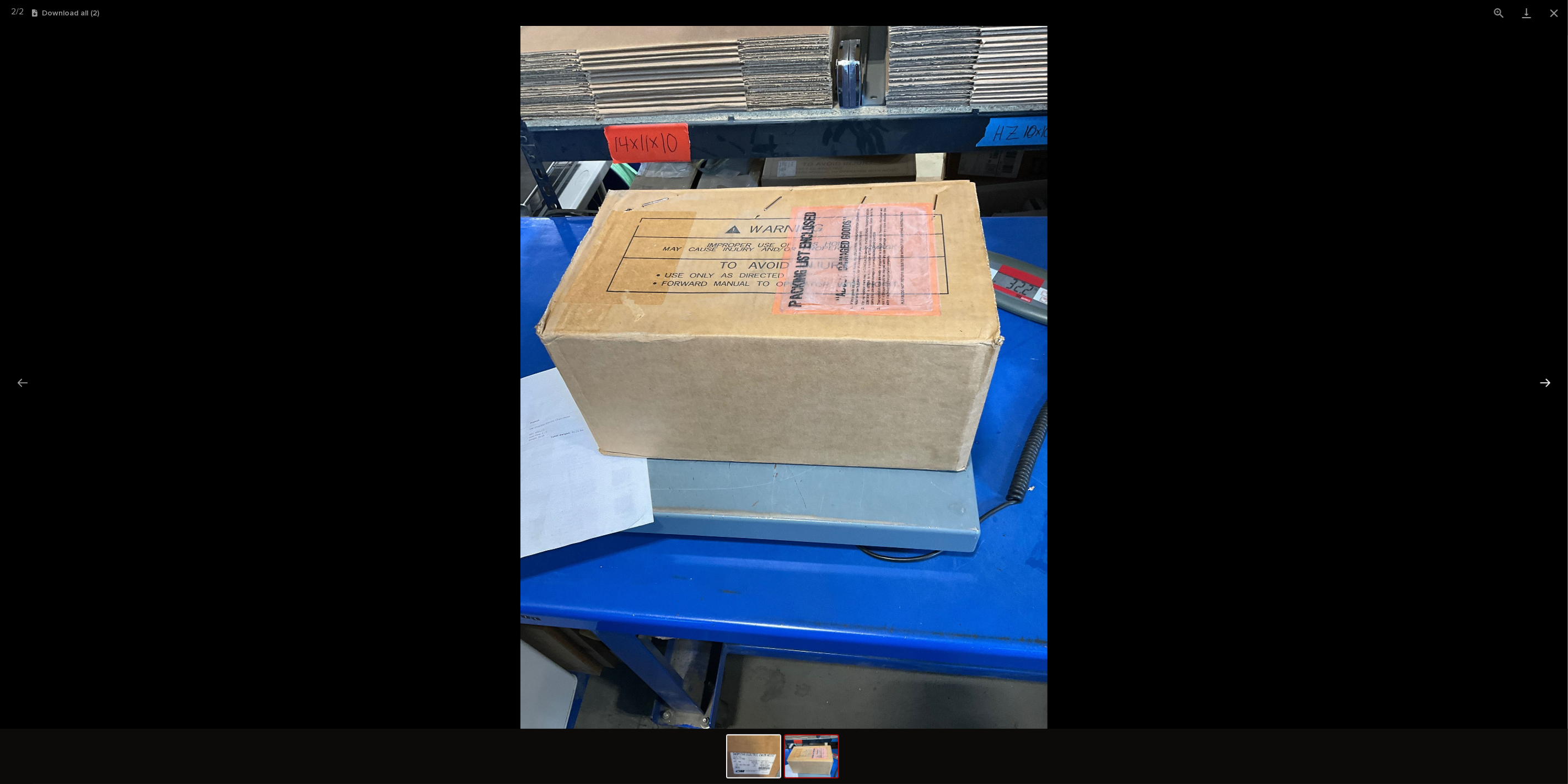
click at [1548, 380] on button "Next slide" at bounding box center [1545, 382] width 23 height 21
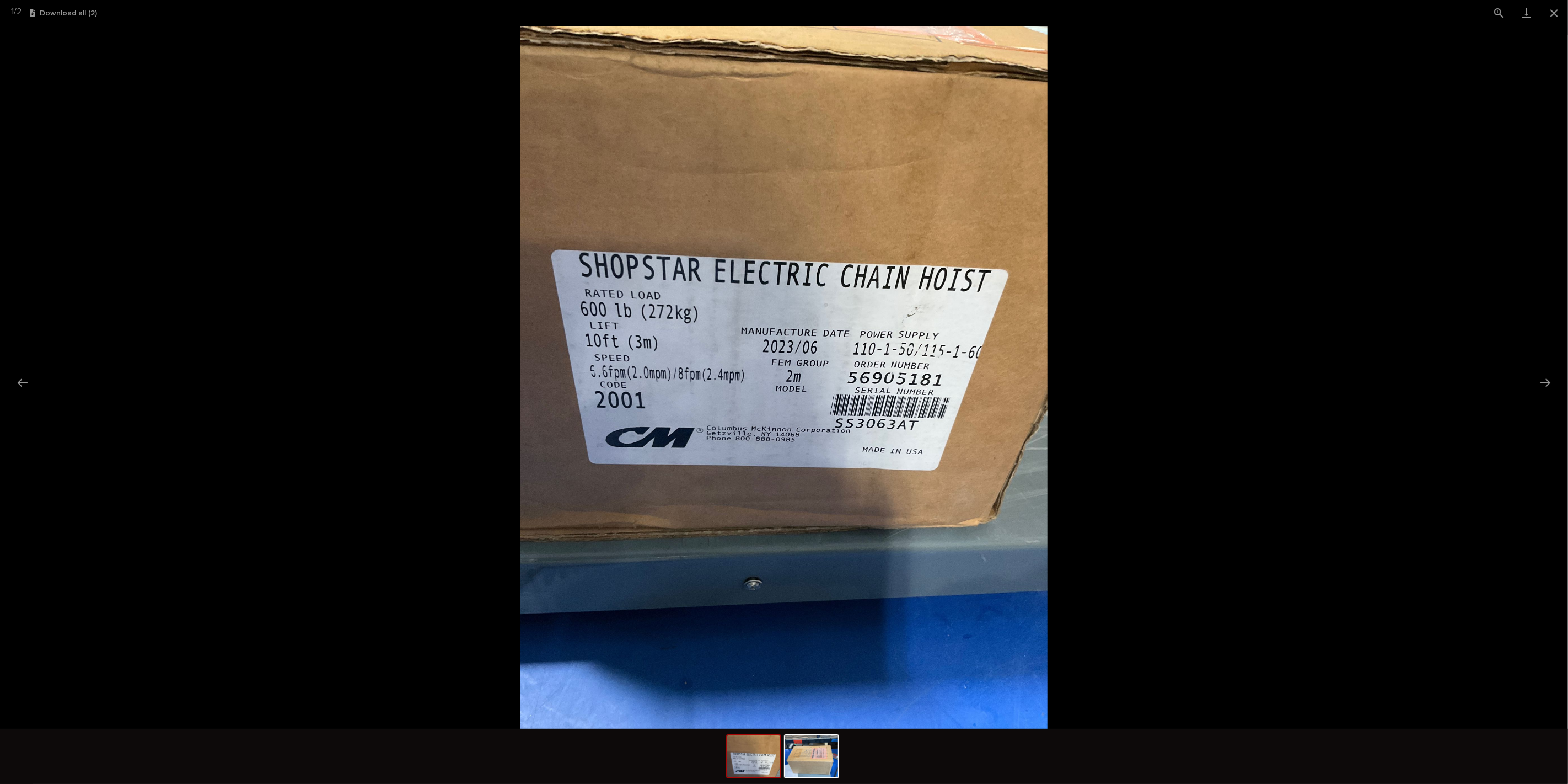
click at [1299, 423] on picture at bounding box center [784, 377] width 1568 height 703
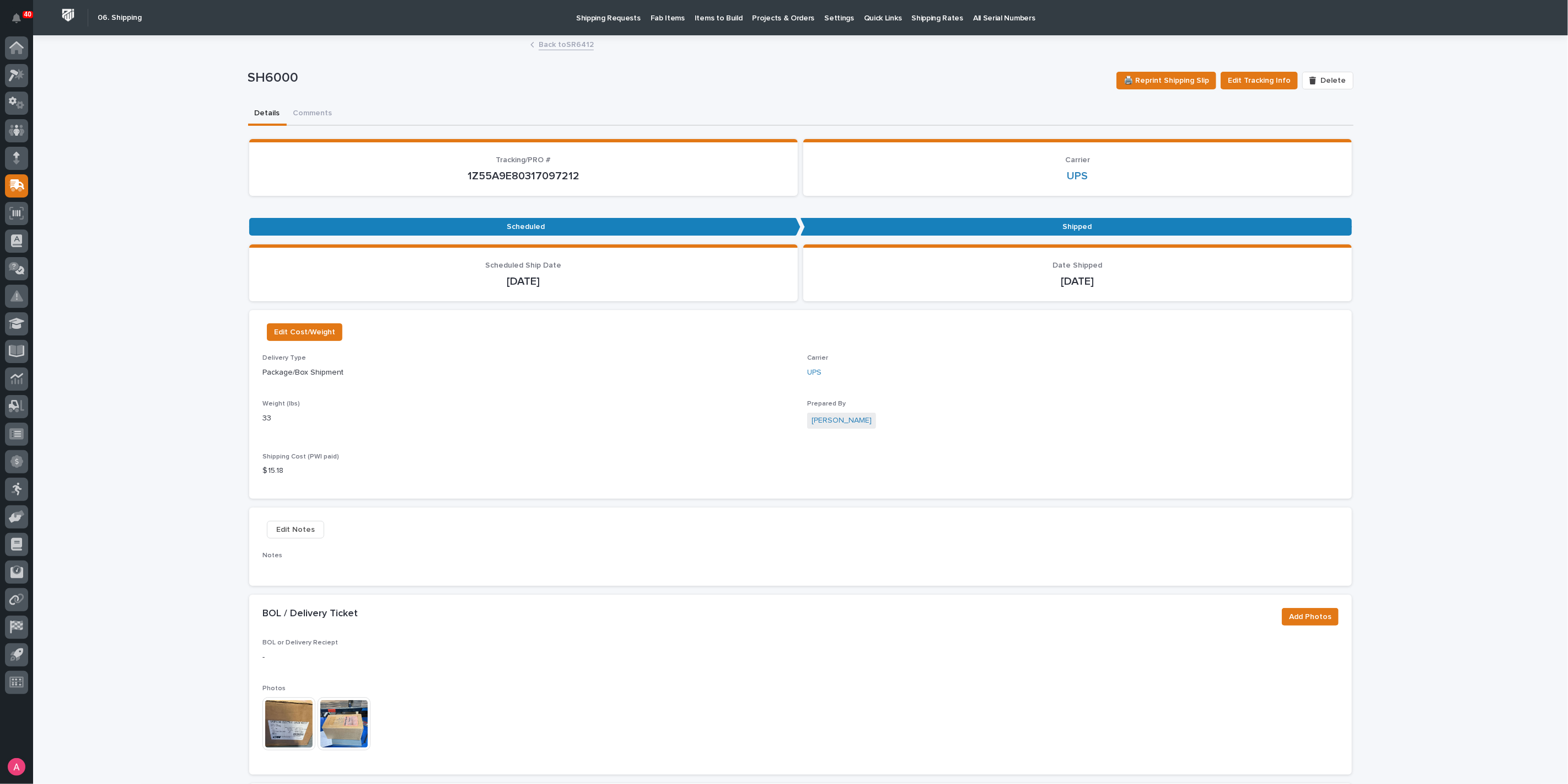
click at [21, 70] on icon at bounding box center [16, 75] width 16 height 13
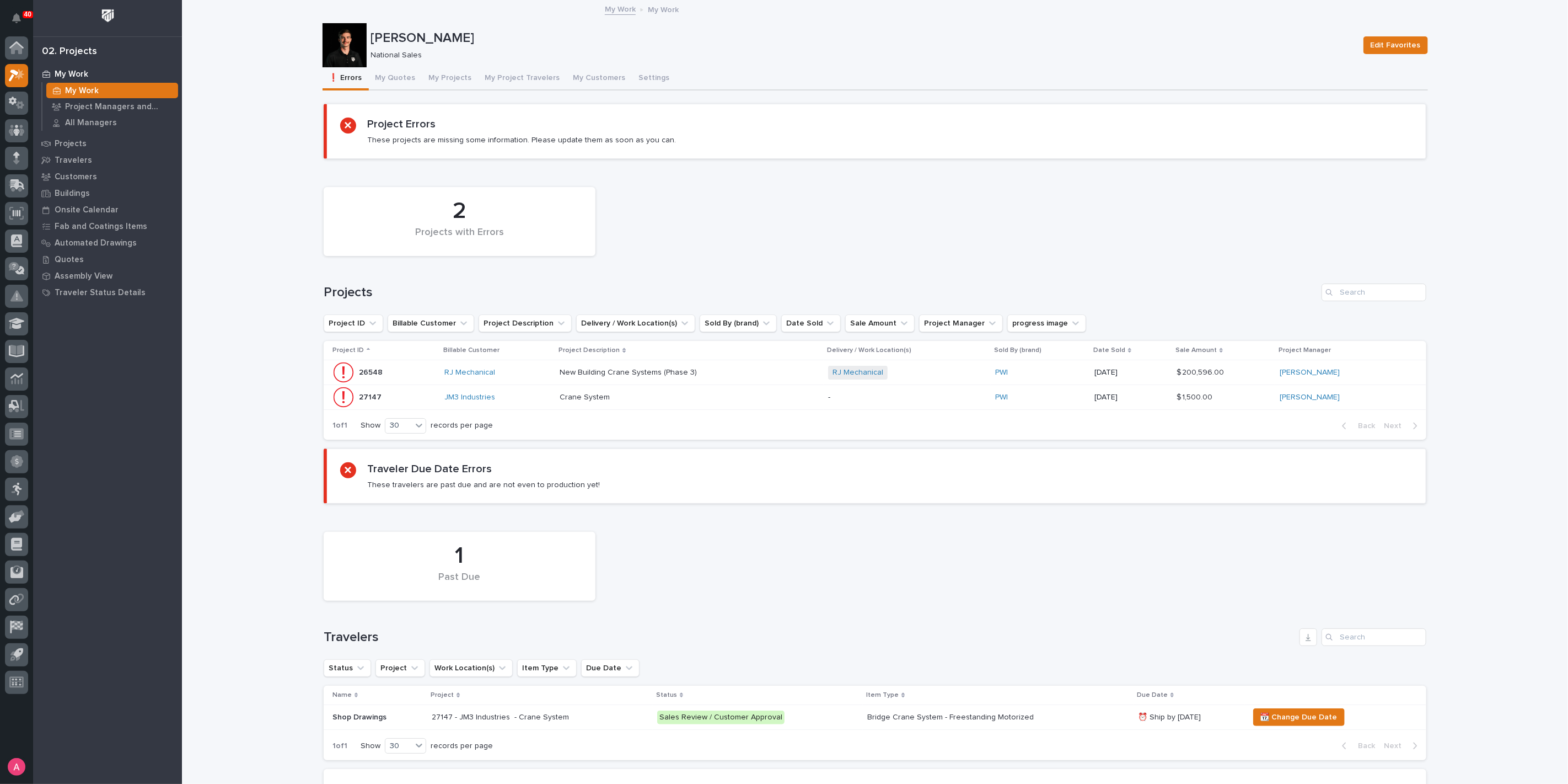
click at [241, 298] on div "Loading... Saving… Loading... Saving… [PERSON_NAME] Edit Favorites [PERSON_NAME…" at bounding box center [874, 449] width 1386 height 896
click at [383, 81] on button "My Quotes" at bounding box center [395, 79] width 53 height 23
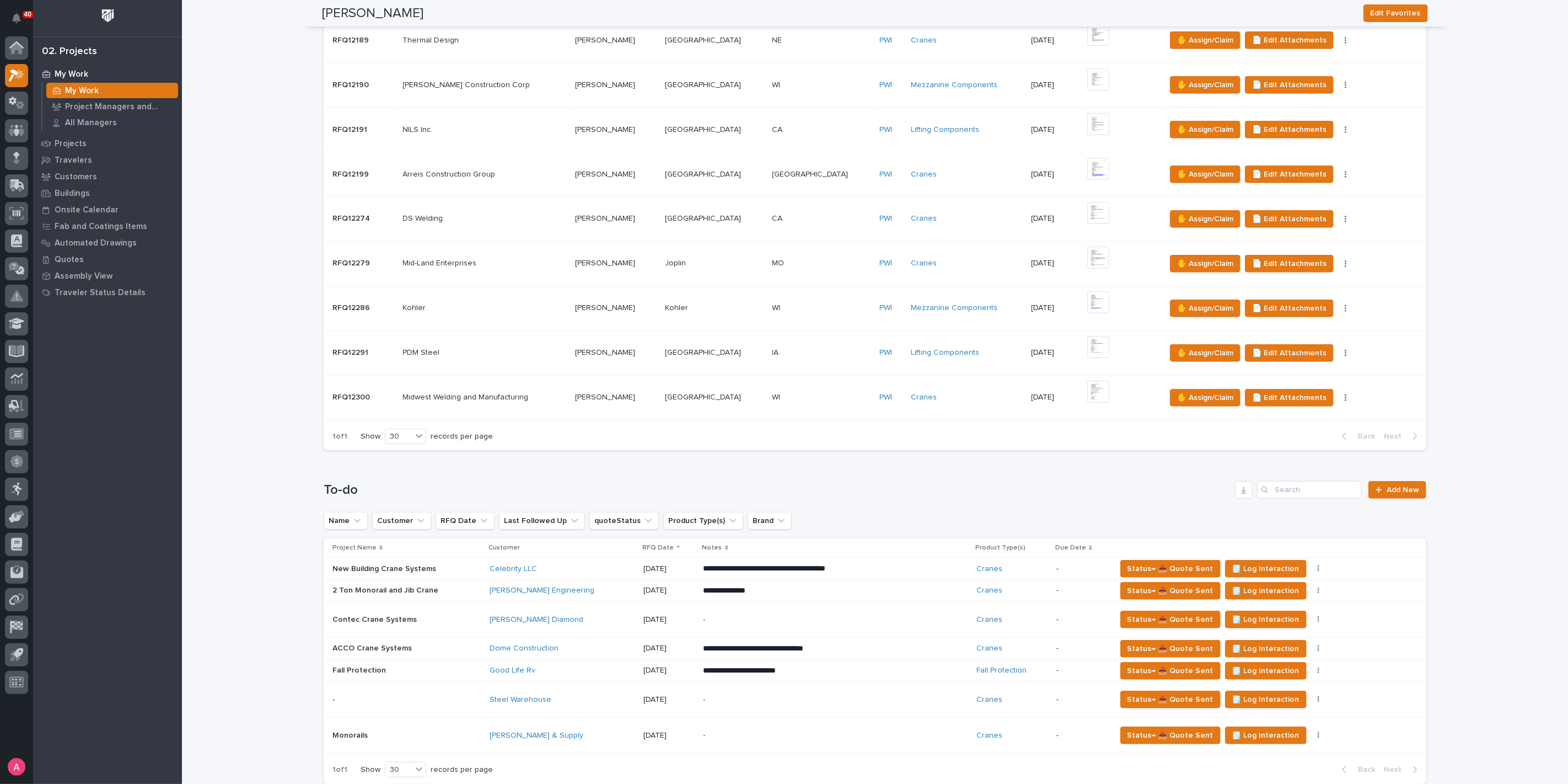
scroll to position [490, 0]
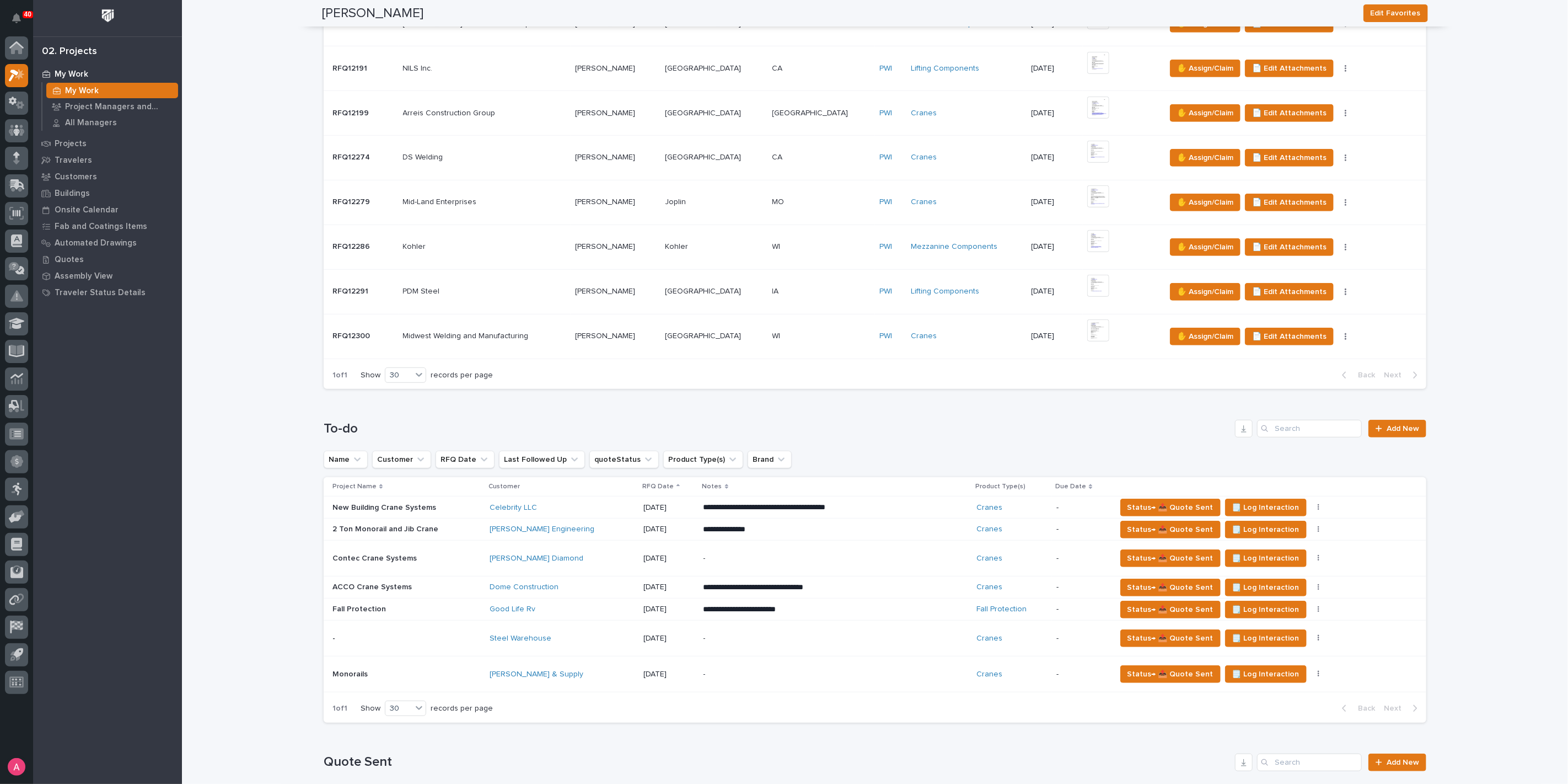
click at [732, 563] on div "-" at bounding box center [800, 558] width 193 height 25
